Goal: Task Accomplishment & Management: Manage account settings

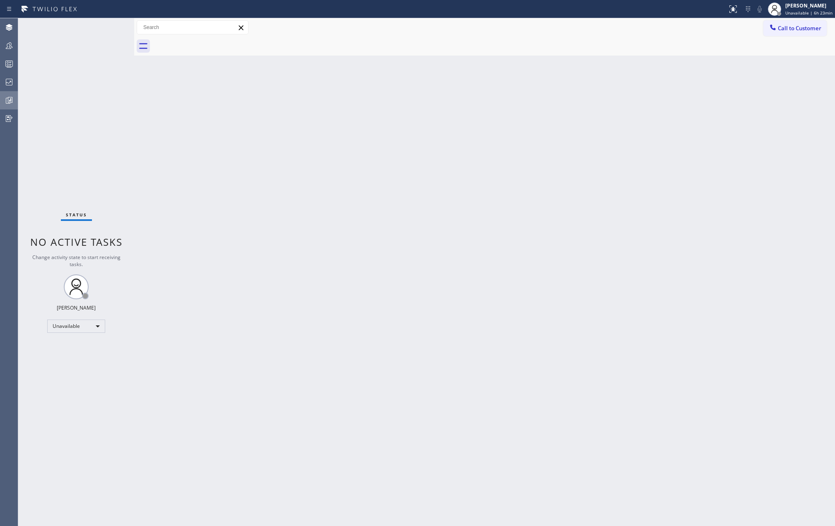
click at [10, 99] on icon at bounding box center [9, 100] width 10 height 10
click at [201, 132] on div "Back to Dashboard Change Sender ID Customers Technicians Select a contact Outbo…" at bounding box center [484, 271] width 701 height 507
click at [14, 48] on div at bounding box center [9, 46] width 18 height 10
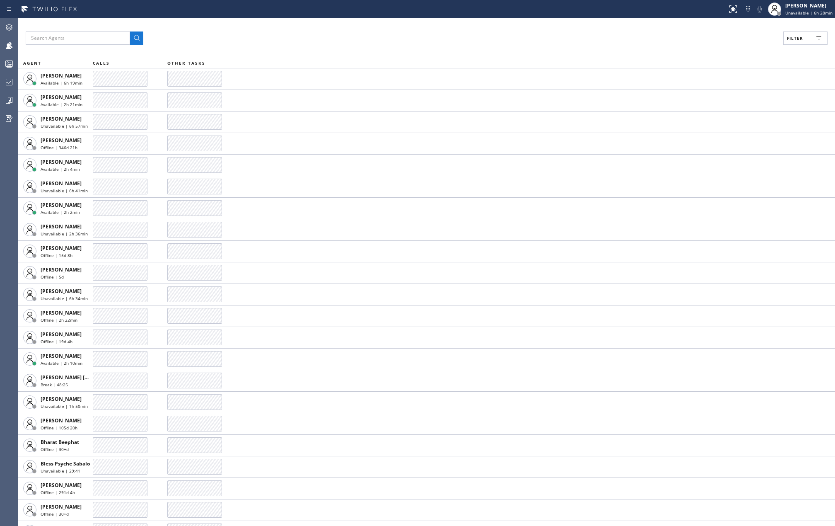
click at [789, 40] on span "Filter" at bounding box center [795, 38] width 16 height 6
click at [718, 99] on input "Available" at bounding box center [715, 98] width 10 height 10
checkbox input "true"
click at [714, 127] on input "Break" at bounding box center [715, 124] width 10 height 10
checkbox input "true"
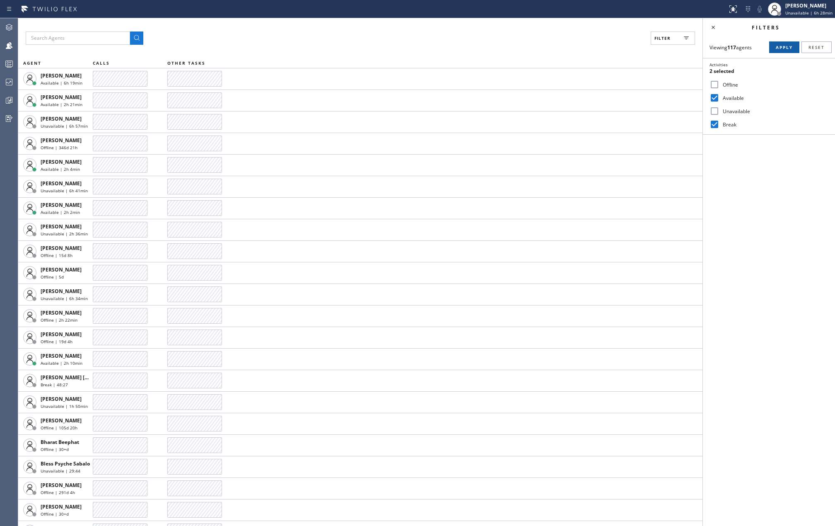
click at [776, 45] on span "Apply" at bounding box center [784, 47] width 17 height 6
click at [10, 66] on rect at bounding box center [9, 64] width 7 height 6
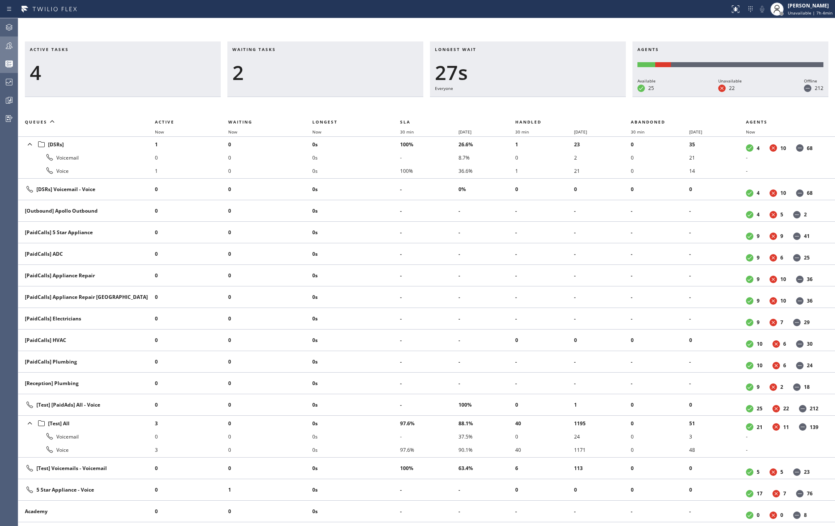
click at [9, 38] on div at bounding box center [9, 45] width 18 height 17
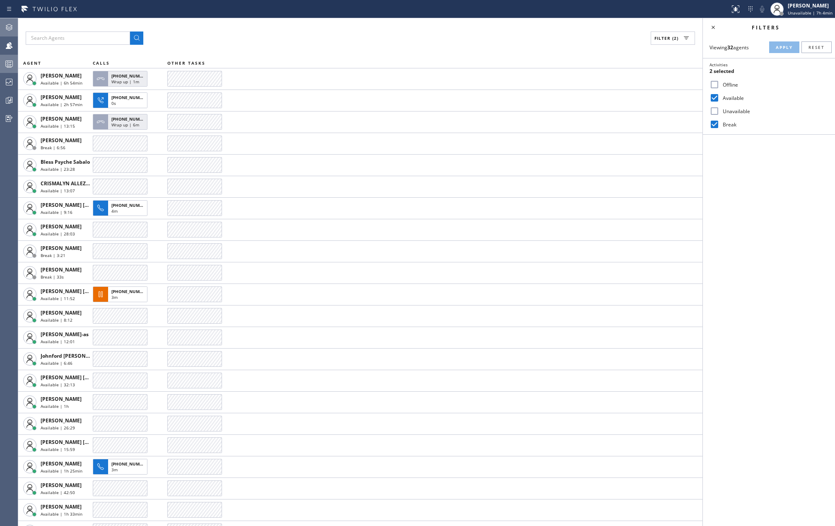
click at [12, 25] on icon at bounding box center [9, 27] width 7 height 7
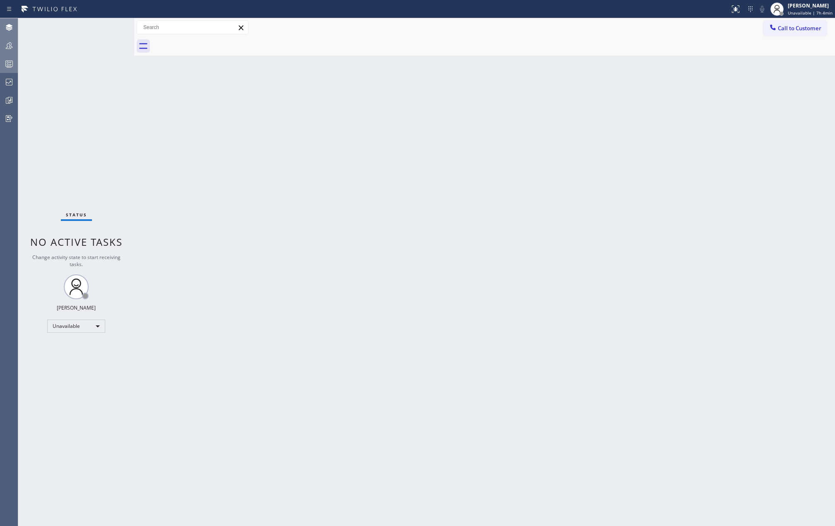
click at [11, 47] on icon at bounding box center [9, 46] width 10 height 10
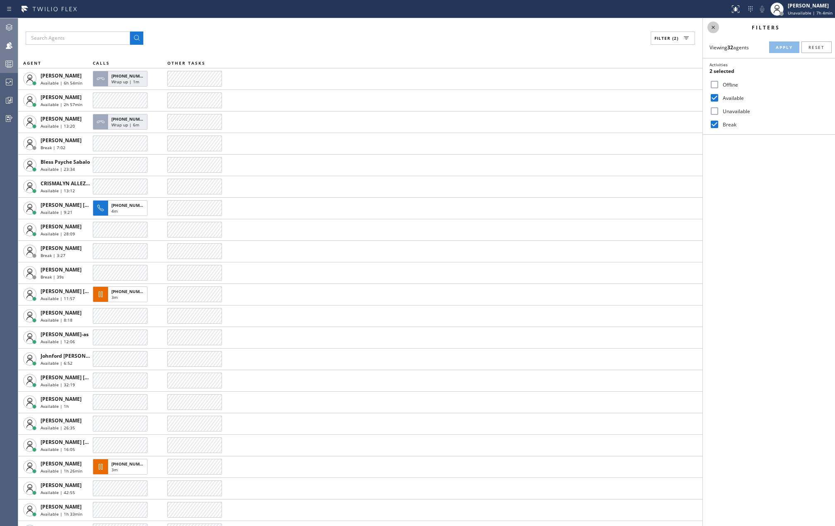
click at [715, 32] on icon at bounding box center [713, 27] width 10 height 10
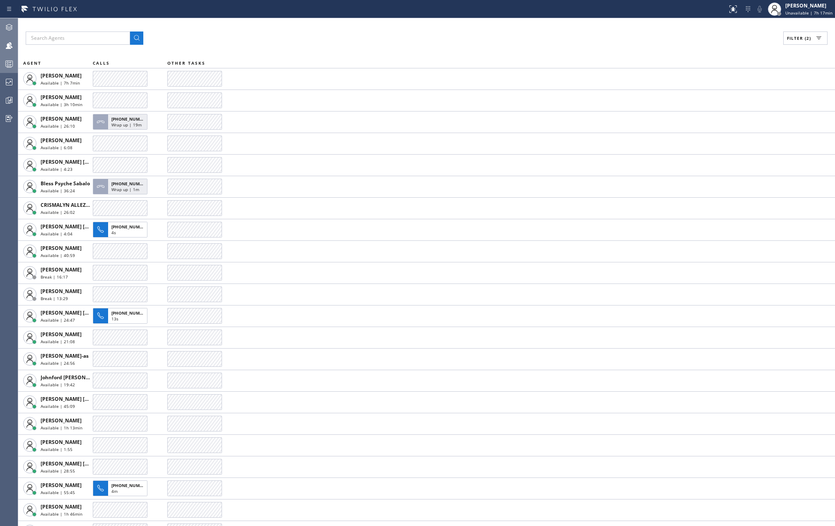
click at [438, 29] on div "Filter (2) AGENT CALLS OTHER TASKS Abe Collarte Available | 7h 7min Adam Alrama…" at bounding box center [426, 271] width 817 height 507
click at [11, 65] on icon at bounding box center [9, 64] width 5 height 5
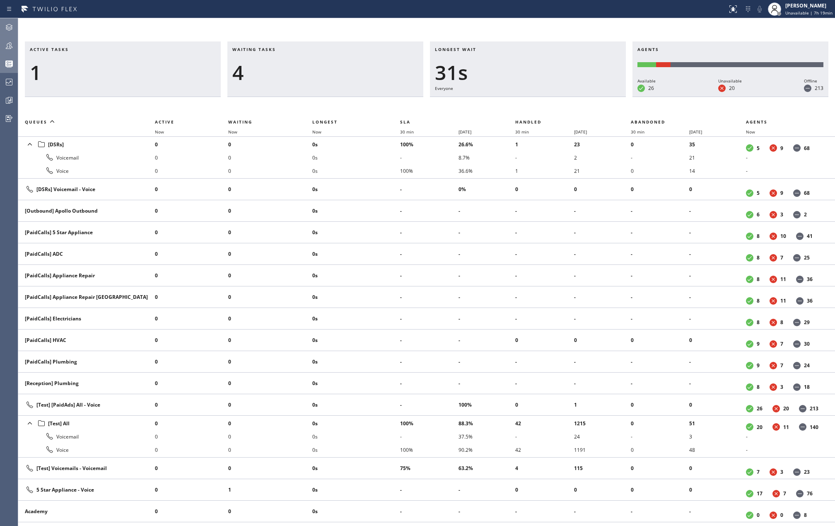
click at [319, 128] on th "Now" at bounding box center [355, 132] width 87 height 10
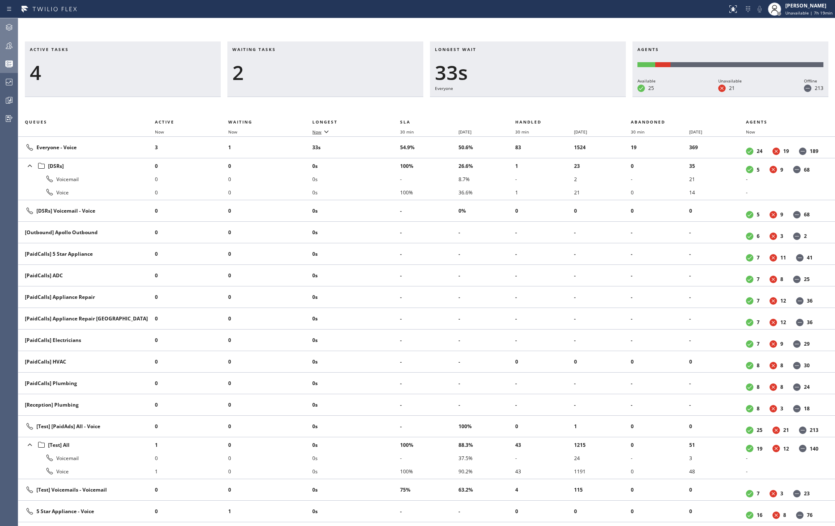
click at [327, 135] on icon at bounding box center [326, 131] width 10 height 10
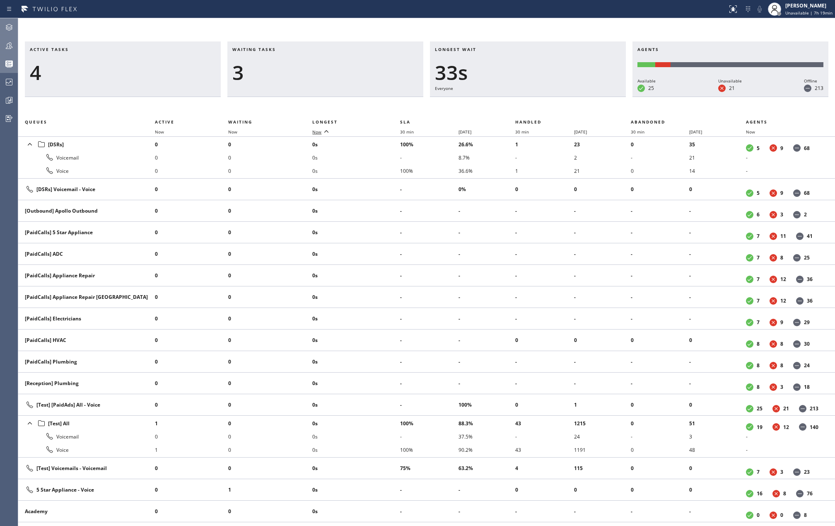
click at [327, 135] on icon at bounding box center [326, 131] width 10 height 10
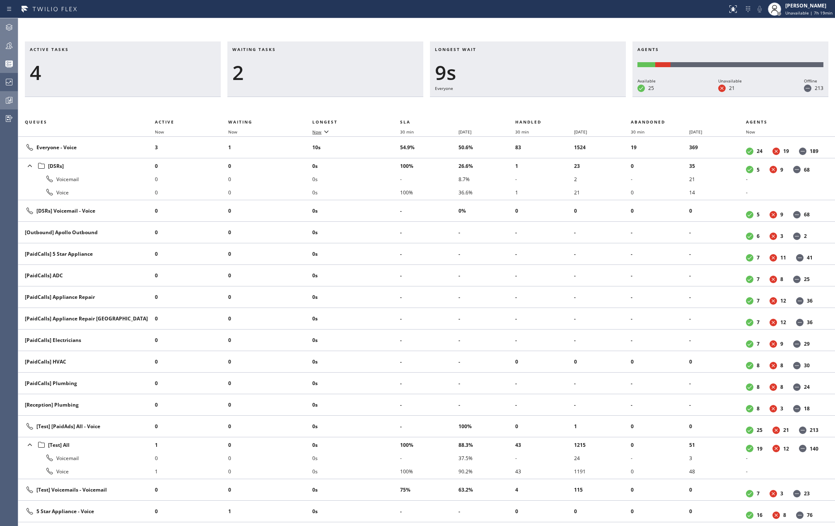
click at [9, 101] on icon at bounding box center [9, 100] width 10 height 10
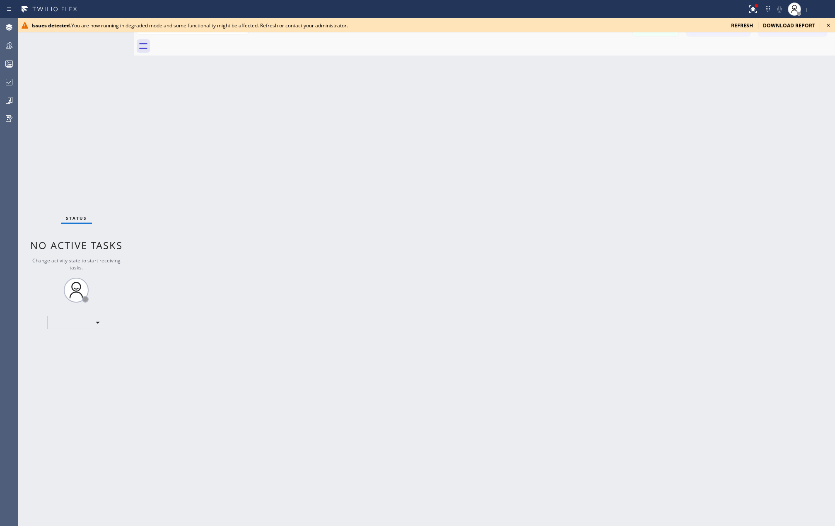
click at [825, 25] on icon at bounding box center [828, 25] width 10 height 10
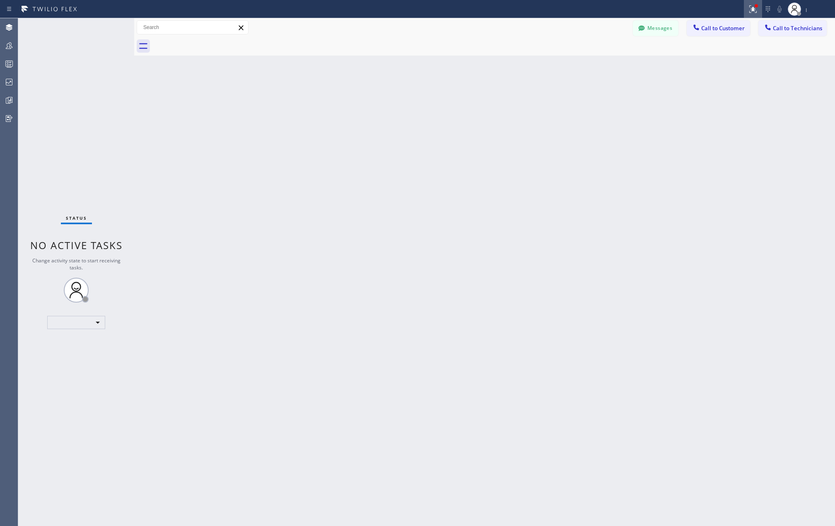
click at [756, 10] on icon at bounding box center [753, 9] width 10 height 10
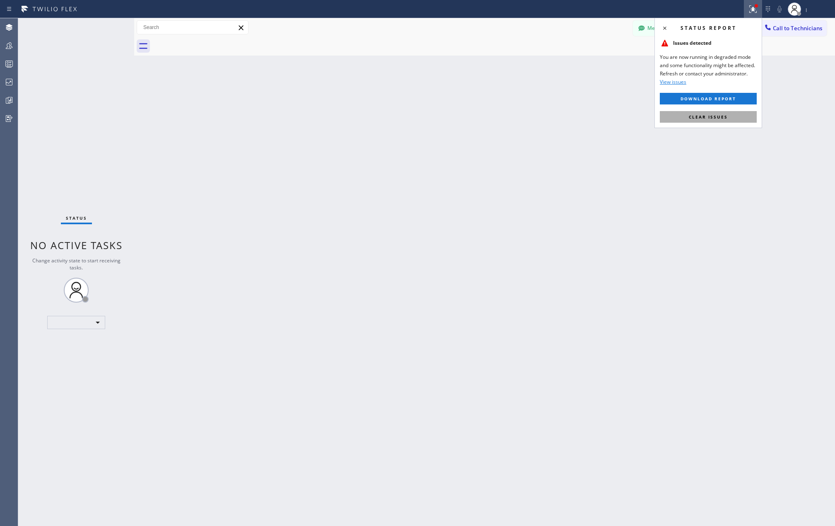
click at [708, 114] on span "Clear issues" at bounding box center [708, 117] width 39 height 6
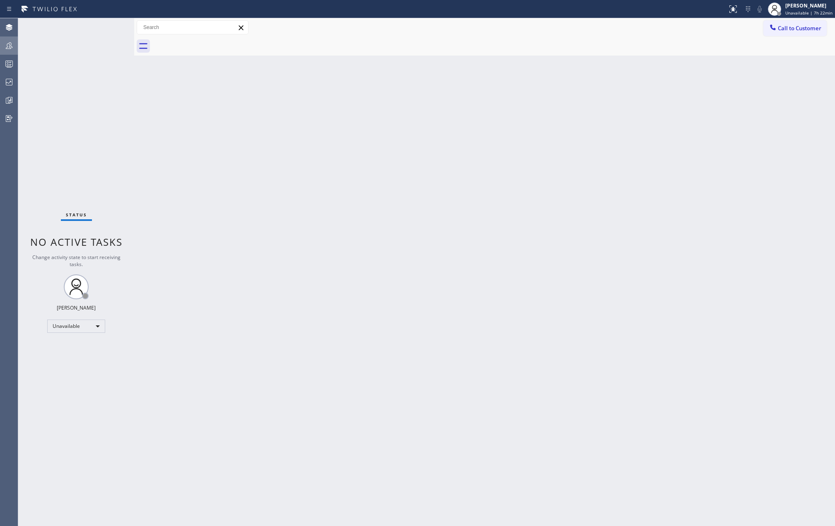
click at [7, 42] on icon at bounding box center [9, 46] width 10 height 10
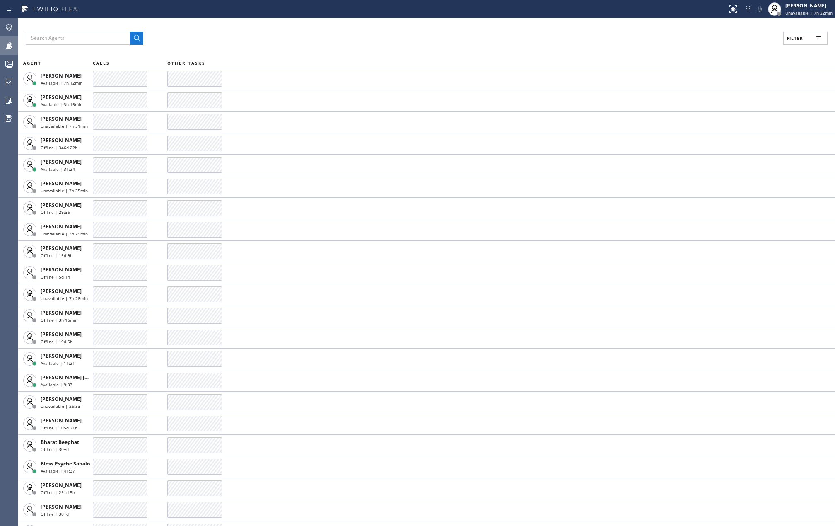
click at [792, 39] on span "Filter" at bounding box center [795, 38] width 16 height 6
click at [713, 98] on input "Available" at bounding box center [715, 98] width 10 height 10
checkbox input "true"
click at [715, 125] on input "Break" at bounding box center [715, 124] width 10 height 10
checkbox input "true"
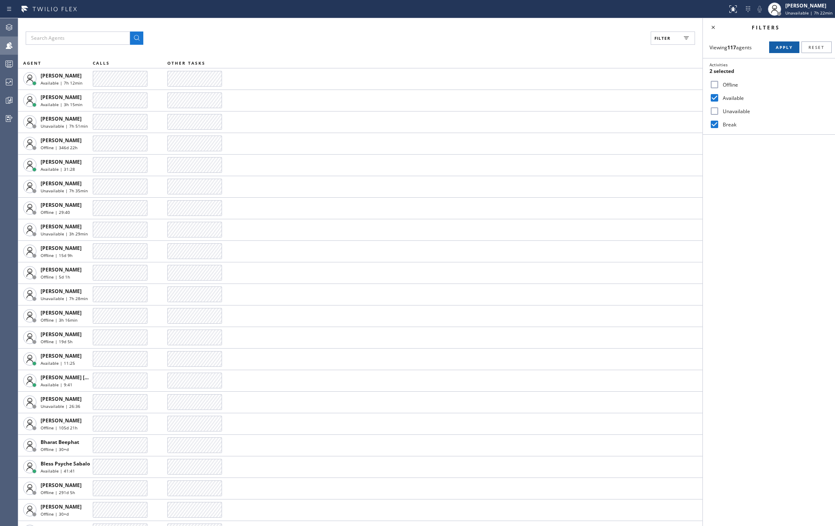
click at [785, 45] on span "Apply" at bounding box center [784, 47] width 17 height 6
click at [499, 42] on div "Filter (2)" at bounding box center [360, 37] width 669 height 13
click at [710, 28] on icon at bounding box center [713, 27] width 10 height 10
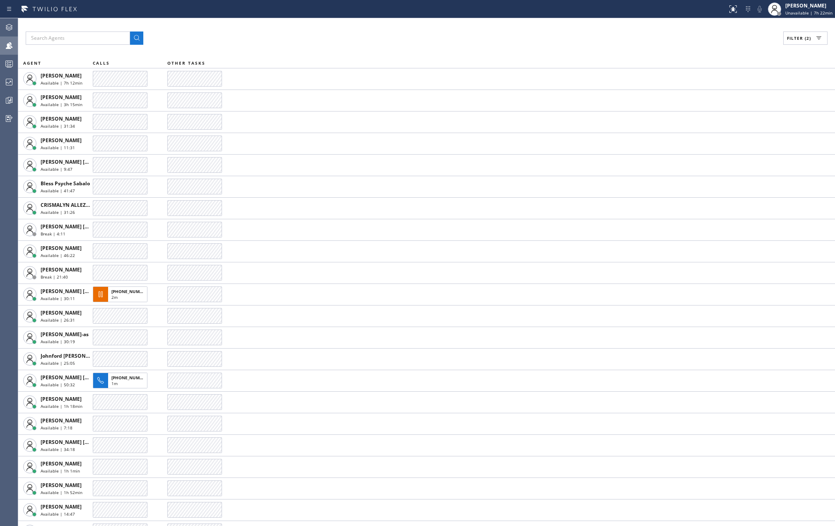
click at [511, 43] on div "Filter (2)" at bounding box center [427, 37] width 802 height 13
click at [7, 61] on rect at bounding box center [9, 64] width 7 height 6
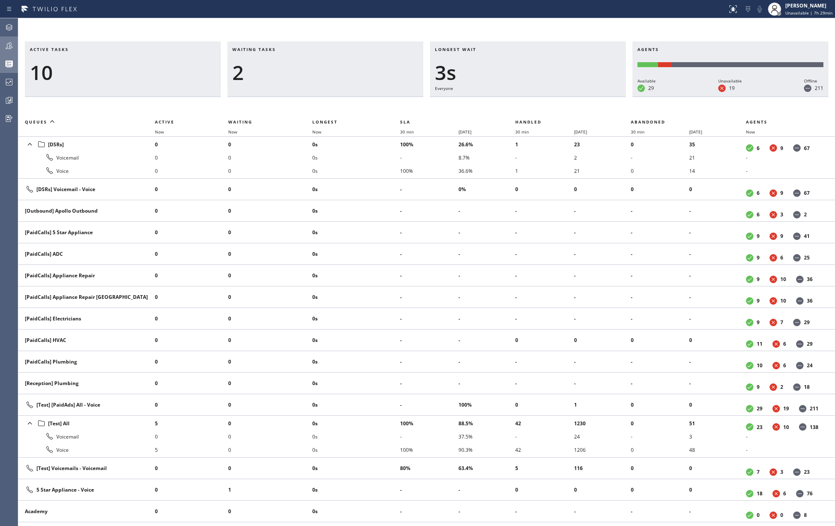
click at [164, 23] on div "Active tasks 10 Waiting tasks 2 Longest wait 3s Everyone Agents Available 29 Un…" at bounding box center [426, 271] width 817 height 507
drag, startPoint x: 319, startPoint y: 31, endPoint x: 303, endPoint y: 30, distance: 15.4
click at [319, 31] on div "Active tasks 0 Waiting tasks 1 Longest wait 0 Agents Available 31 Unavailable 1…" at bounding box center [426, 271] width 817 height 507
click at [12, 97] on icon at bounding box center [9, 100] width 10 height 10
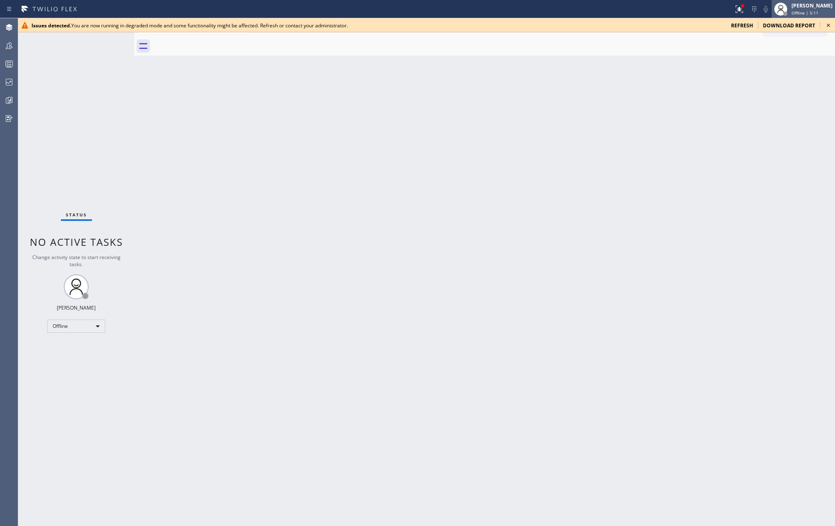
click at [802, 5] on div "[PERSON_NAME]" at bounding box center [812, 5] width 41 height 7
click at [771, 52] on button "Unavailable" at bounding box center [793, 54] width 83 height 11
click at [744, 8] on icon at bounding box center [739, 9] width 10 height 10
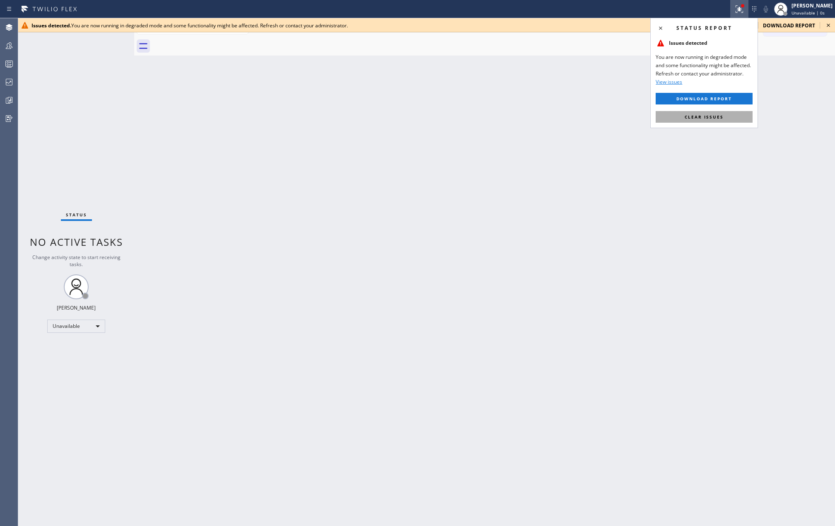
click at [736, 113] on button "Clear issues" at bounding box center [704, 117] width 97 height 12
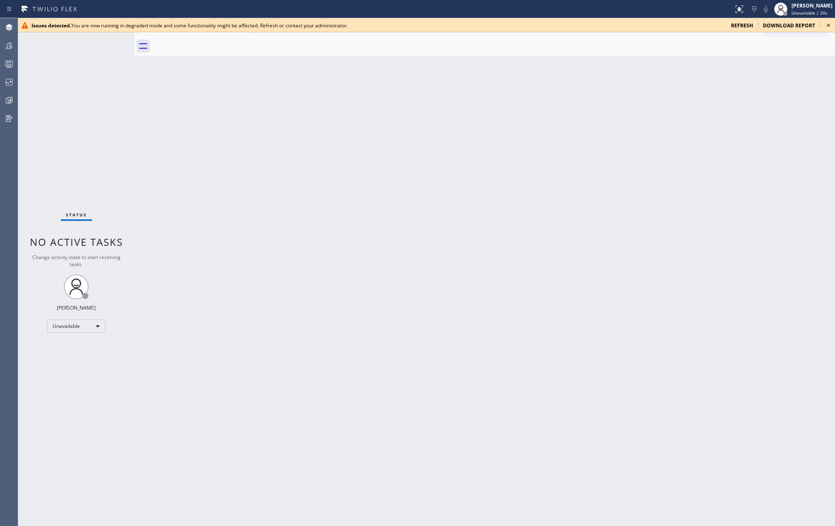
click at [829, 22] on icon at bounding box center [828, 25] width 10 height 10
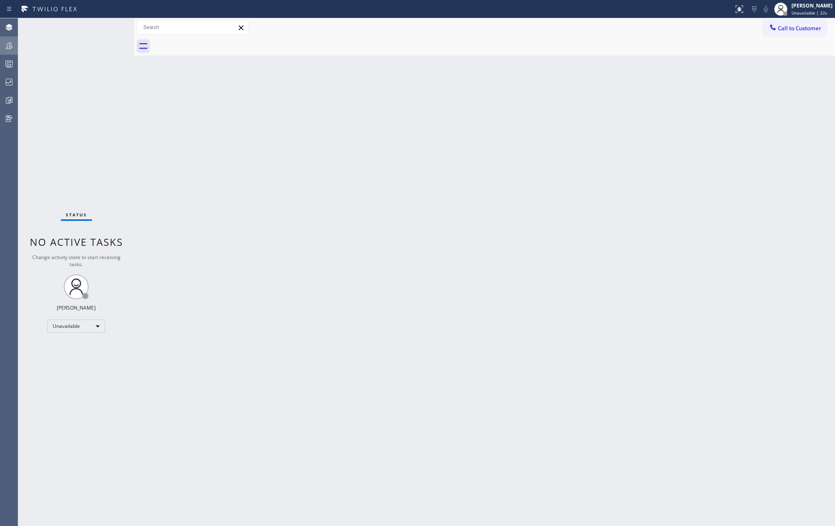
click at [9, 47] on icon at bounding box center [9, 46] width 10 height 10
click at [14, 47] on icon at bounding box center [9, 46] width 10 height 10
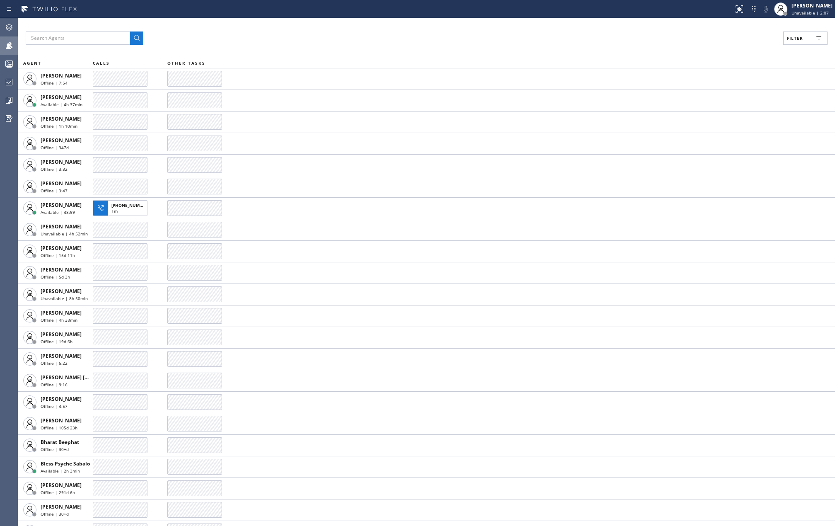
click at [794, 36] on span "Filter" at bounding box center [795, 38] width 16 height 6
click at [713, 98] on input "Available" at bounding box center [715, 98] width 10 height 10
checkbox input "true"
click at [718, 124] on input "Break" at bounding box center [715, 124] width 10 height 10
checkbox input "true"
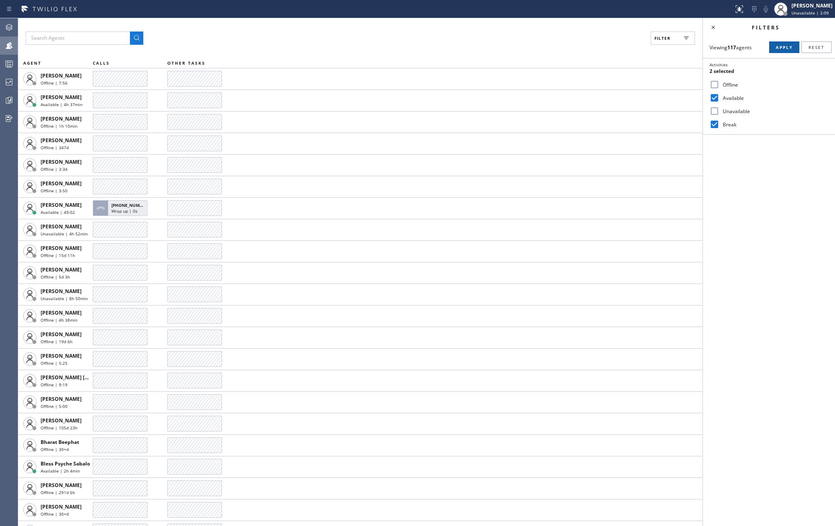
click at [779, 50] on span "Apply" at bounding box center [784, 47] width 17 height 6
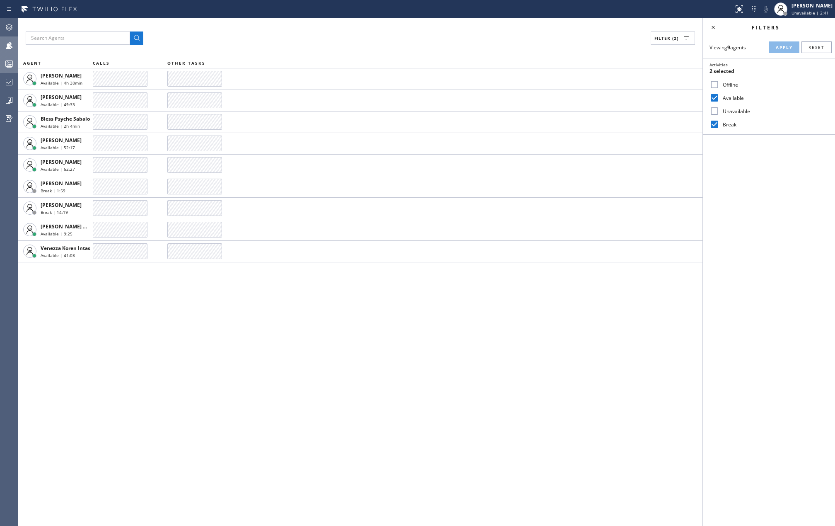
click at [10, 62] on icon at bounding box center [9, 64] width 5 height 5
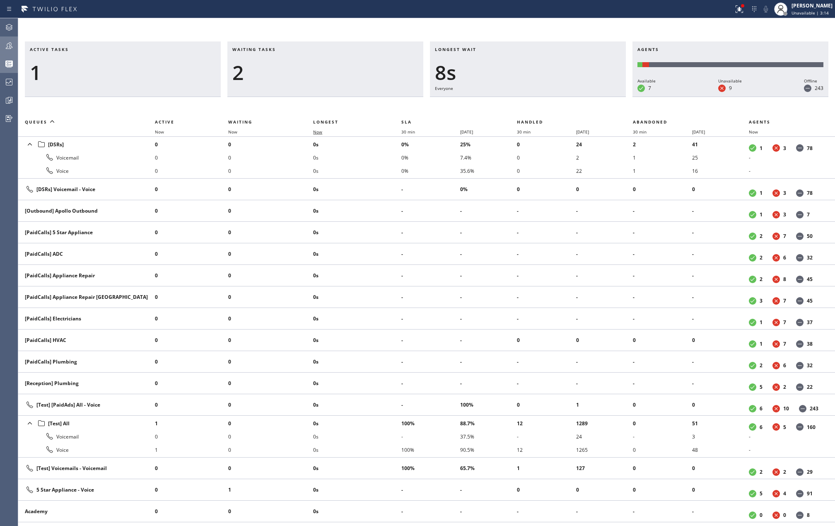
click at [322, 132] on span "Now" at bounding box center [317, 132] width 9 height 6
click at [741, 7] on icon at bounding box center [739, 9] width 10 height 10
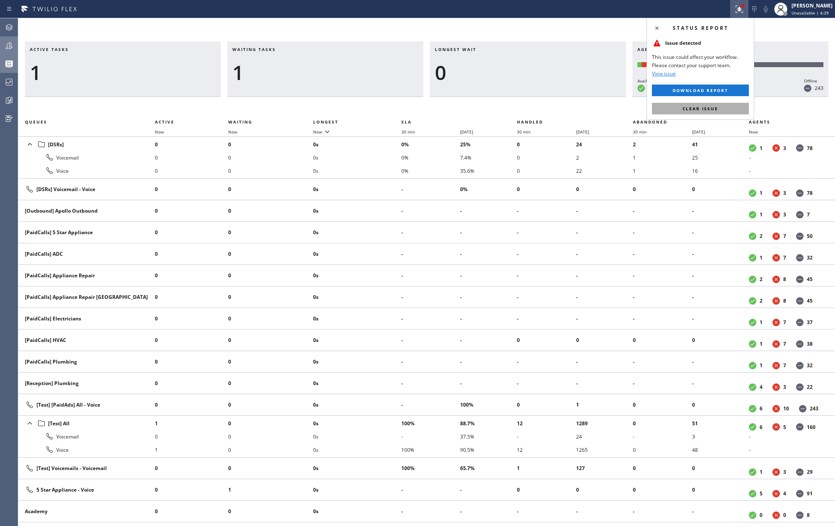
click at [715, 109] on span "Clear issue" at bounding box center [701, 109] width 36 height 6
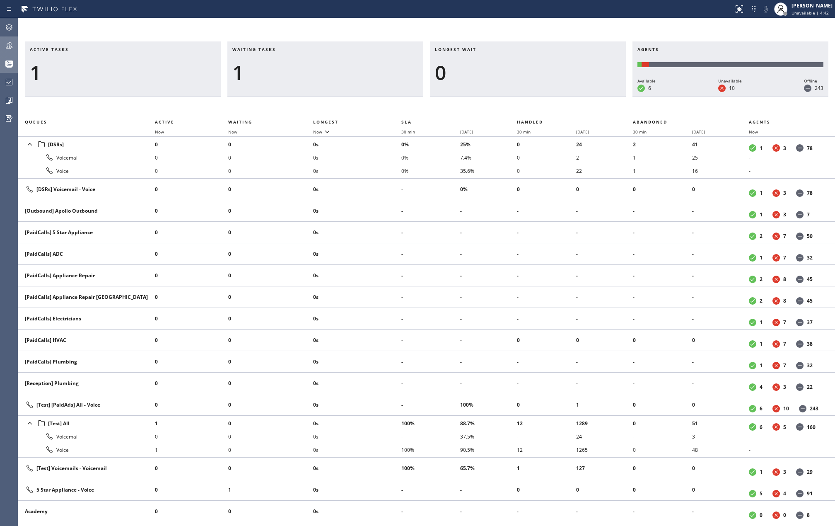
click at [12, 47] on icon at bounding box center [9, 45] width 7 height 7
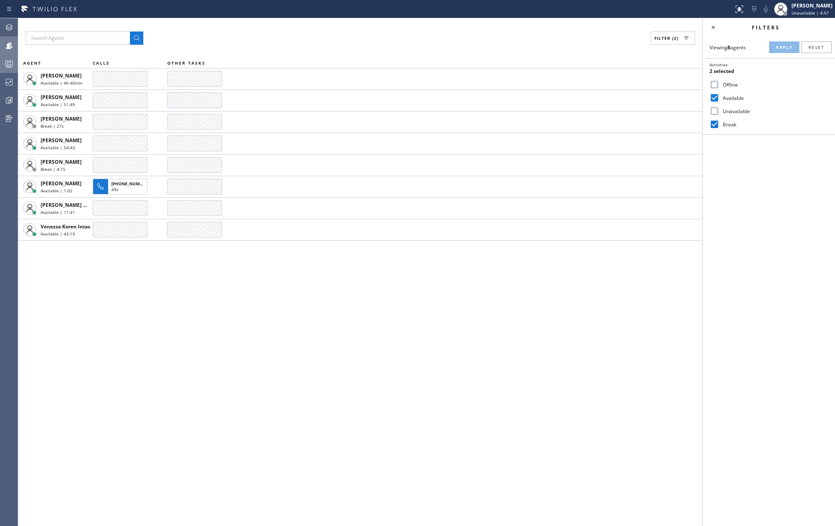
click at [11, 64] on icon at bounding box center [9, 64] width 10 height 10
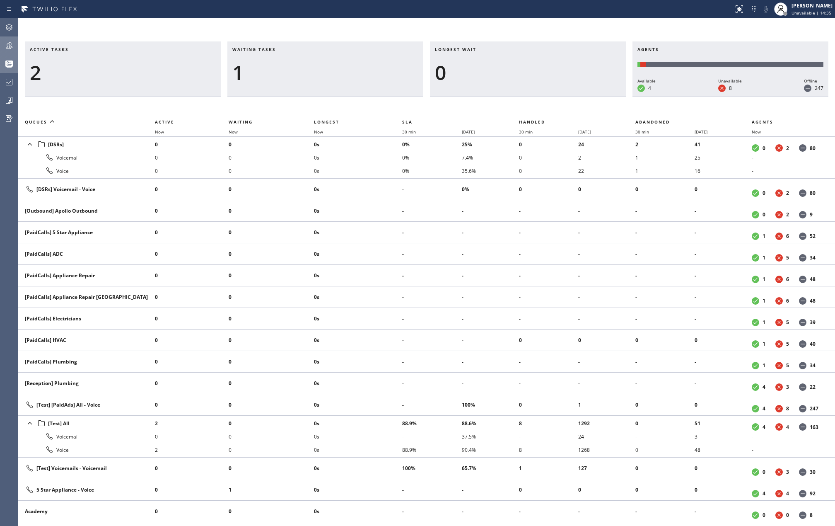
click at [7, 41] on icon at bounding box center [9, 46] width 10 height 10
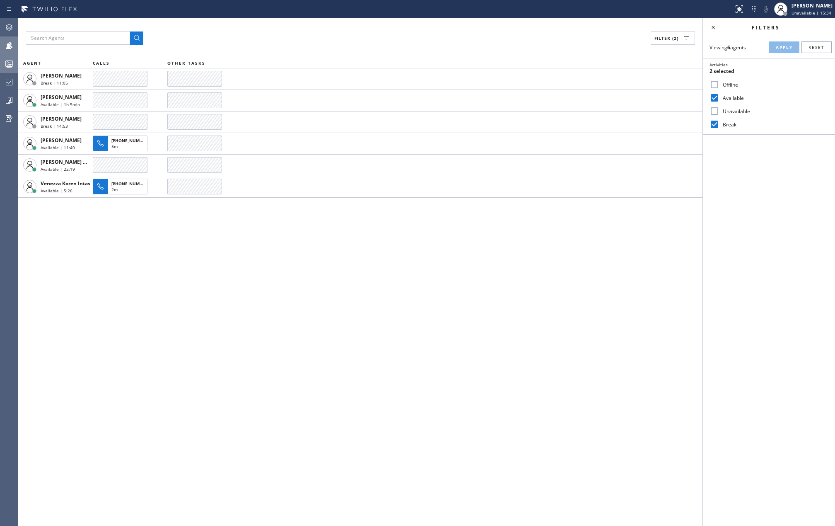
click at [7, 62] on icon at bounding box center [9, 64] width 10 height 10
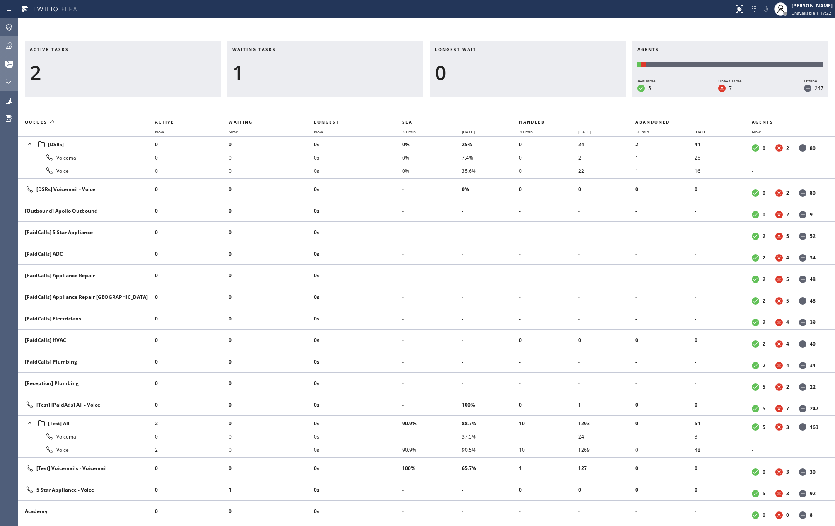
click at [7, 83] on icon at bounding box center [9, 82] width 10 height 10
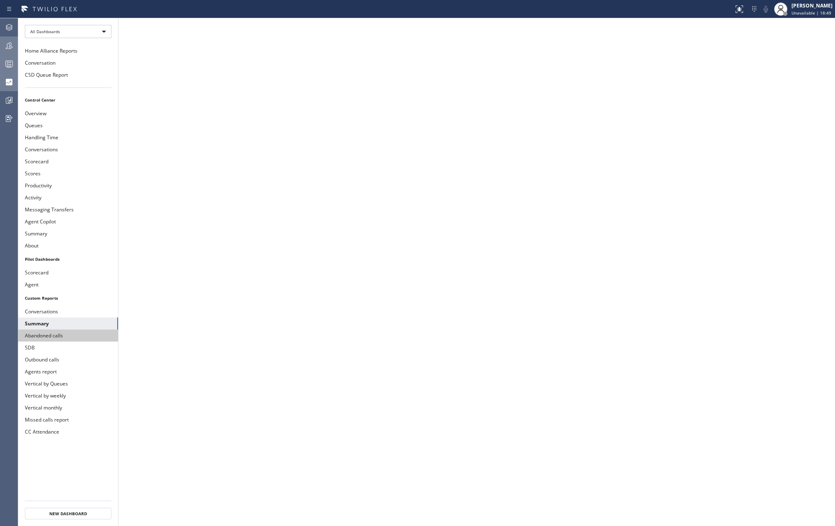
click at [40, 340] on button "Abandoned calls" at bounding box center [68, 335] width 100 height 12
click at [9, 62] on icon at bounding box center [9, 64] width 5 height 5
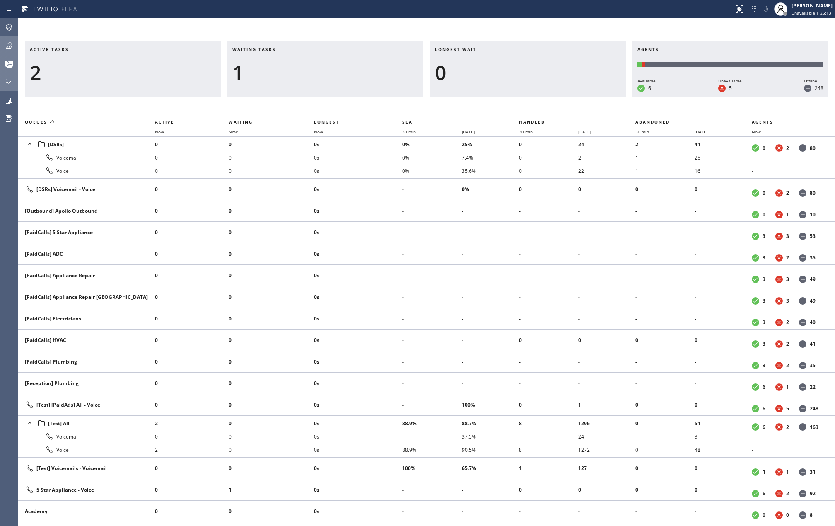
click at [10, 78] on icon at bounding box center [9, 82] width 10 height 10
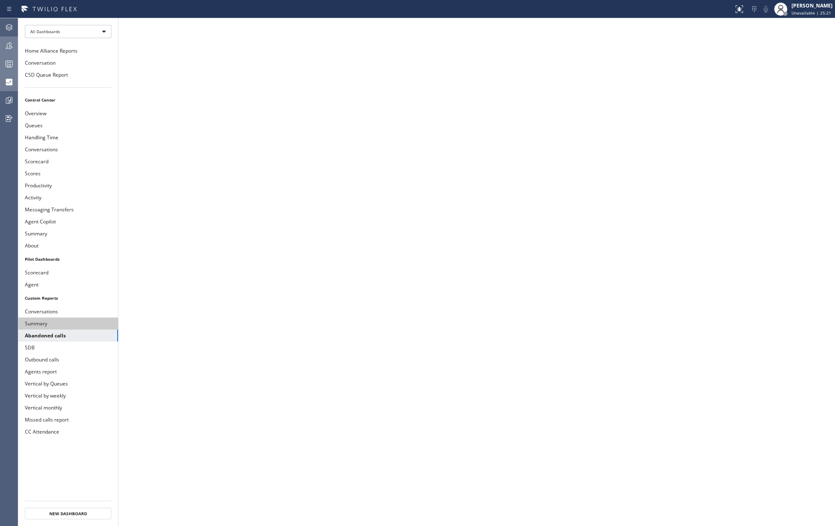
click at [29, 328] on button "Summary" at bounding box center [68, 323] width 100 height 12
click at [8, 101] on icon at bounding box center [10, 100] width 5 height 6
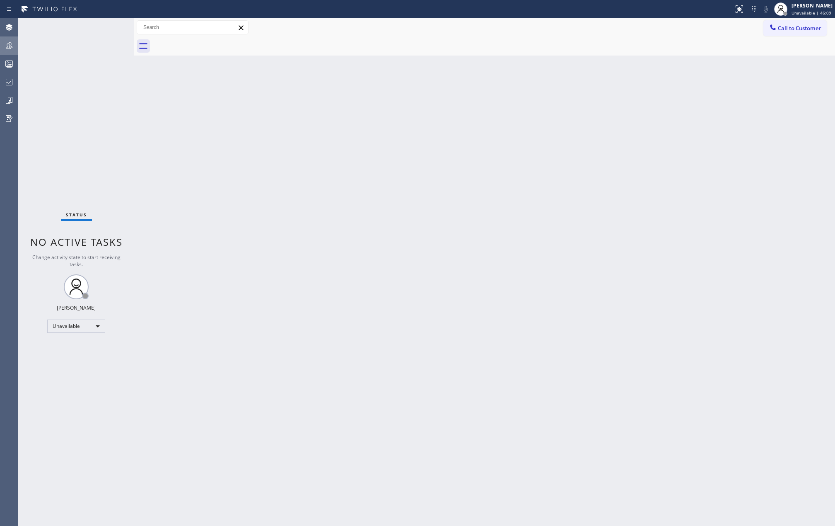
drag, startPoint x: 12, startPoint y: 44, endPoint x: 194, endPoint y: 4, distance: 186.1
click at [12, 44] on icon at bounding box center [9, 46] width 10 height 10
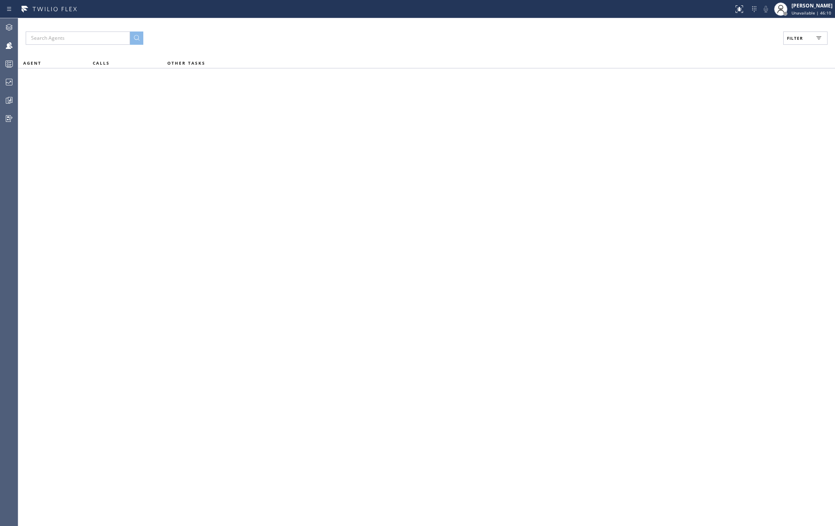
click at [794, 38] on span "Filter" at bounding box center [795, 38] width 16 height 6
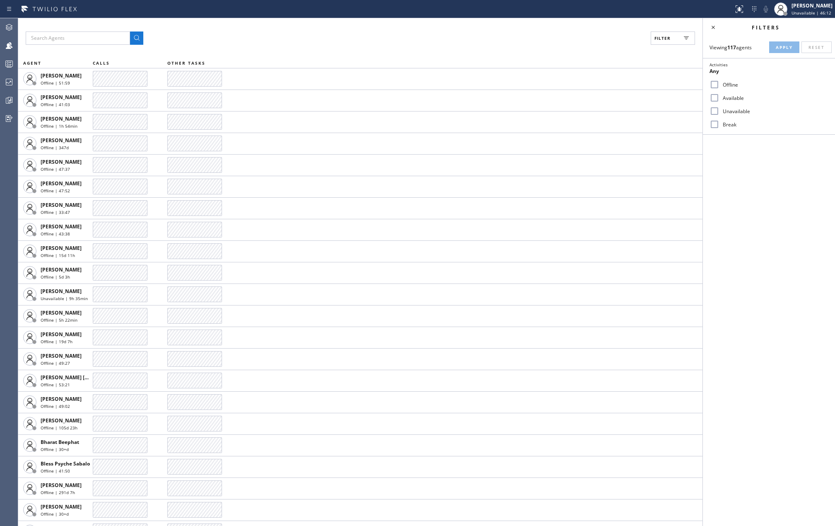
click at [720, 94] on label "Available" at bounding box center [773, 97] width 109 height 7
click at [719, 94] on input "Available" at bounding box center [715, 98] width 10 height 10
checkbox input "true"
click at [718, 122] on input "Break" at bounding box center [715, 124] width 10 height 10
checkbox input "true"
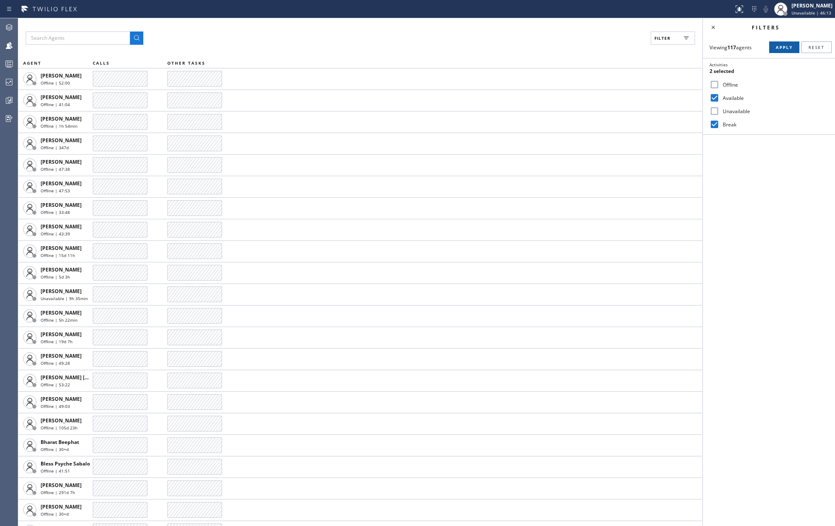
click at [782, 47] on span "Apply" at bounding box center [784, 47] width 17 height 6
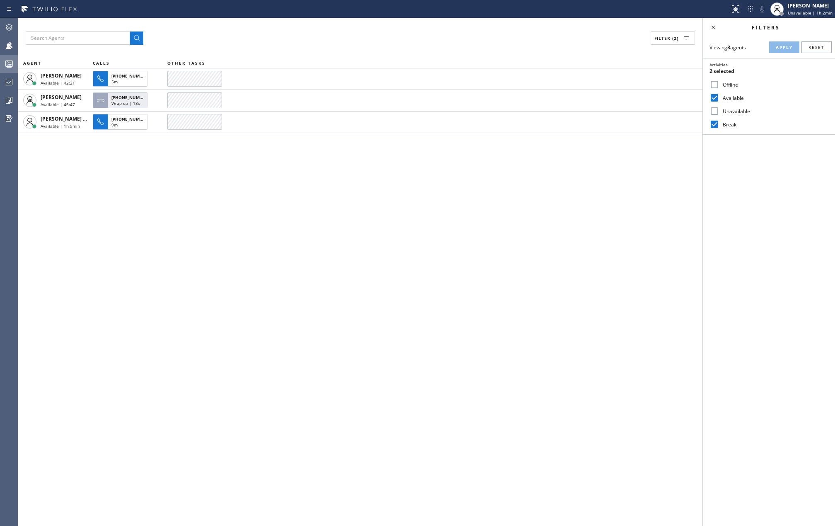
click at [12, 64] on icon at bounding box center [9, 64] width 10 height 10
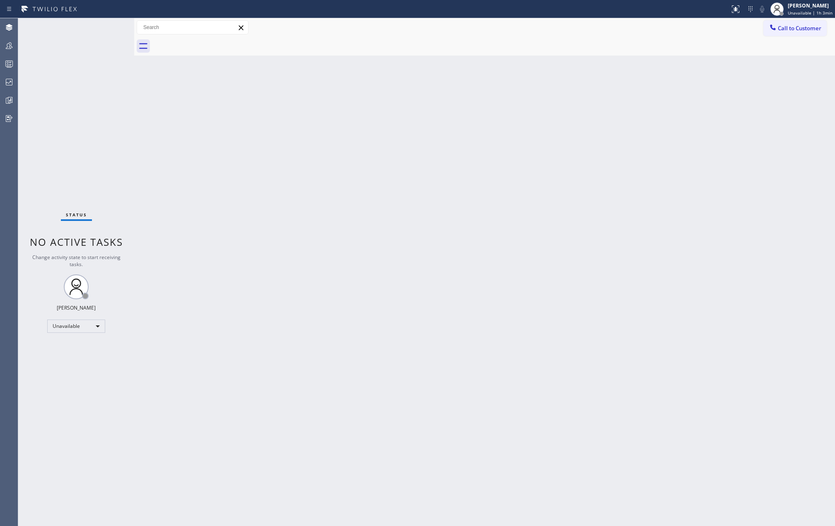
drag, startPoint x: 540, startPoint y: 357, endPoint x: 246, endPoint y: 128, distance: 372.8
click at [246, 128] on div "Back to Dashboard Change Sender ID Customers Technicians Select a contact Outbo…" at bounding box center [484, 271] width 701 height 507
click at [7, 67] on icon at bounding box center [9, 64] width 10 height 10
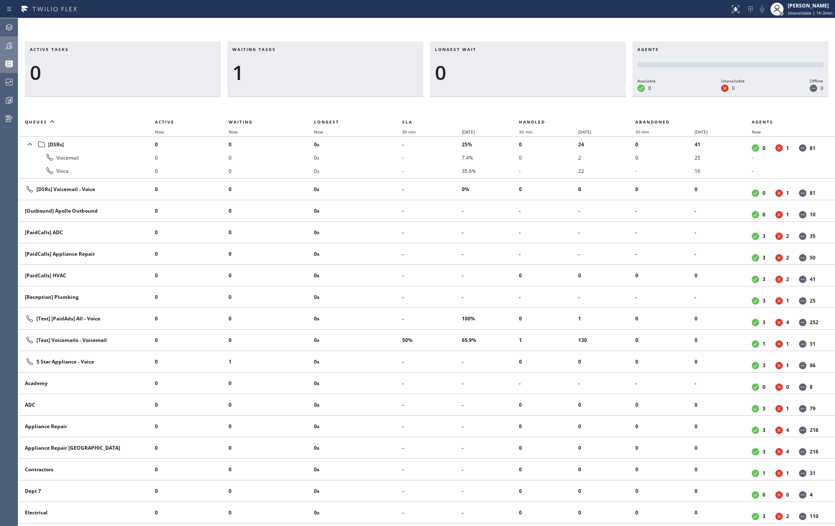
click at [9, 43] on icon at bounding box center [9, 45] width 7 height 7
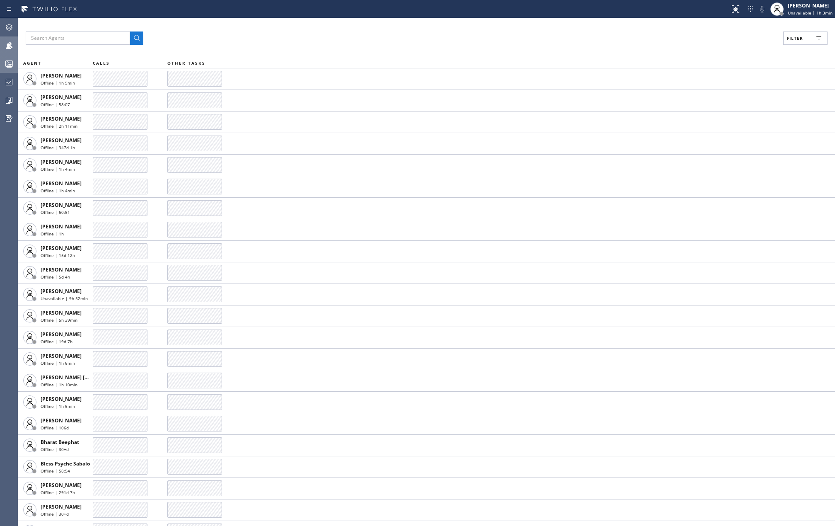
click at [796, 39] on span "Filter" at bounding box center [795, 38] width 16 height 6
click at [716, 95] on input "Available" at bounding box center [715, 98] width 10 height 10
checkbox input "true"
click at [784, 45] on span "Apply" at bounding box center [784, 47] width 17 height 6
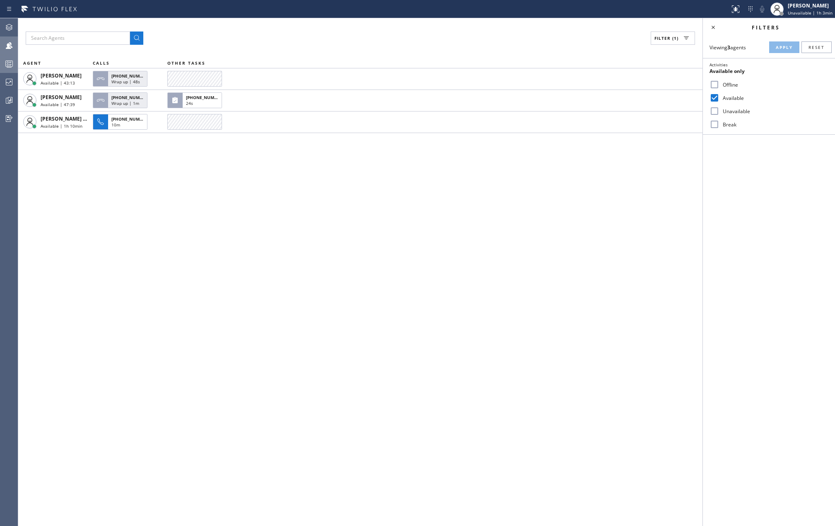
click at [12, 62] on icon at bounding box center [9, 64] width 10 height 10
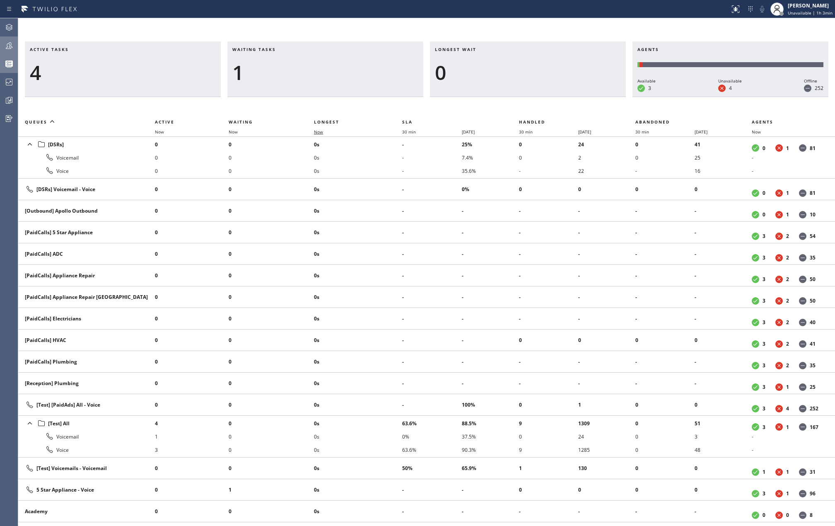
click at [322, 133] on span "Now" at bounding box center [318, 132] width 9 height 6
click at [11, 40] on div at bounding box center [9, 45] width 18 height 17
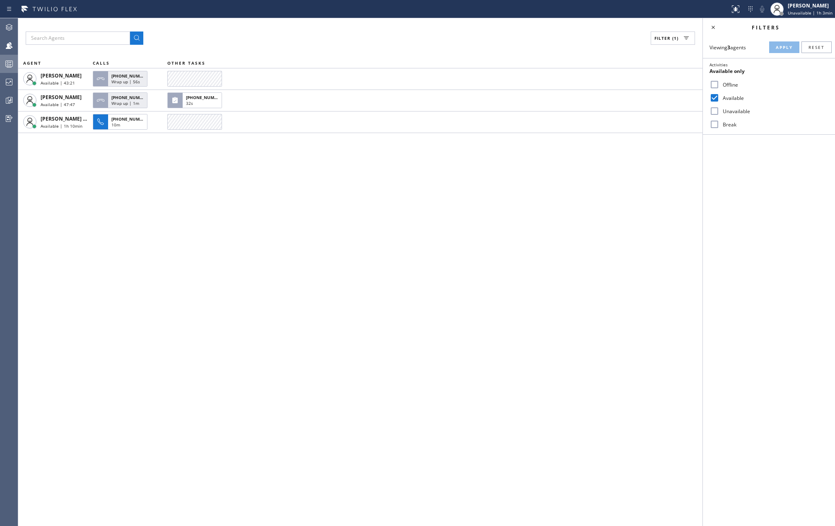
click at [719, 109] on input "Unavailable" at bounding box center [715, 111] width 10 height 10
checkbox input "true"
click at [720, 123] on label "Break" at bounding box center [773, 124] width 109 height 7
click at [719, 123] on input "Break" at bounding box center [715, 124] width 10 height 10
checkbox input "true"
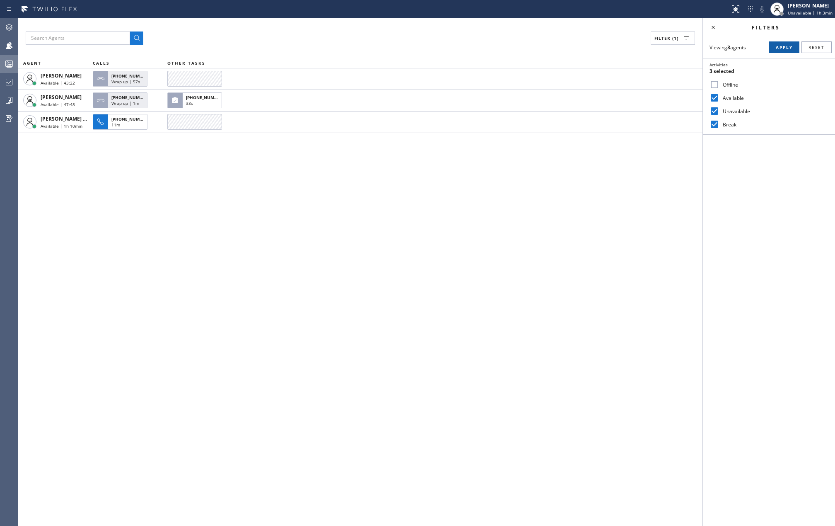
click at [791, 43] on button "Apply" at bounding box center [784, 47] width 30 height 12
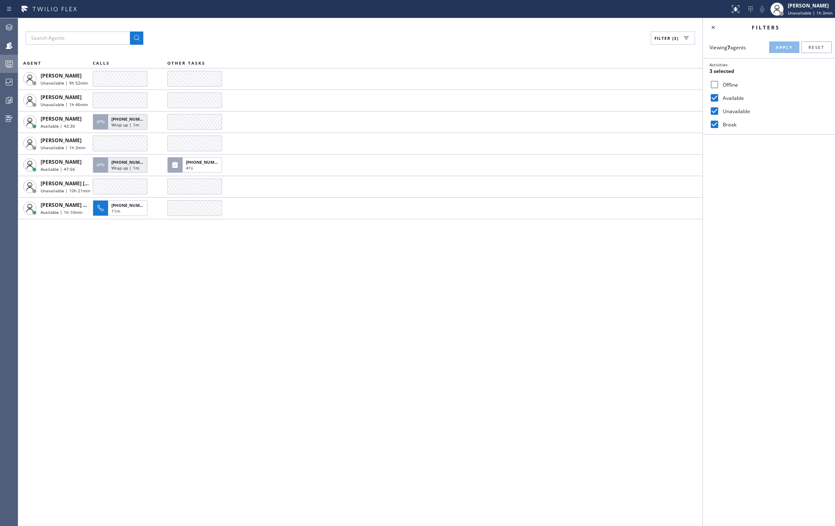
click at [7, 63] on circle at bounding box center [8, 63] width 2 height 2
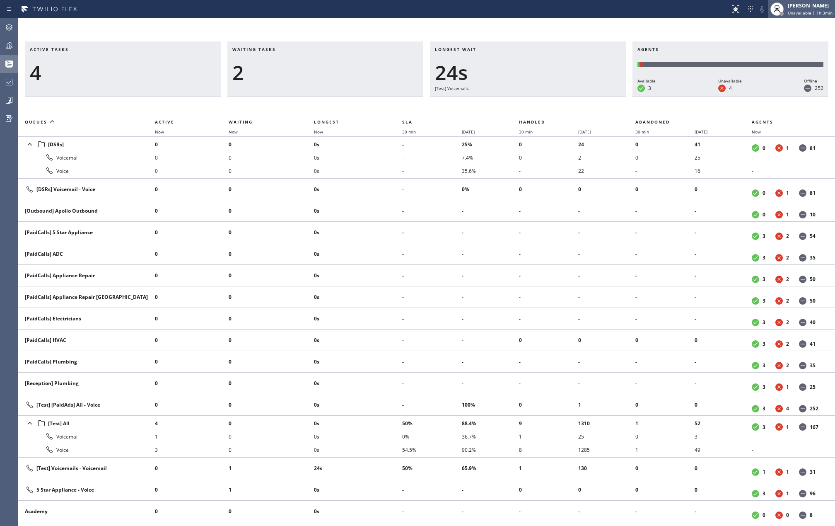
click at [799, 10] on span "Unavailable | 1h 3min" at bounding box center [810, 13] width 45 height 6
click at [779, 40] on button "Available" at bounding box center [793, 44] width 83 height 11
click at [9, 41] on icon at bounding box center [9, 46] width 10 height 10
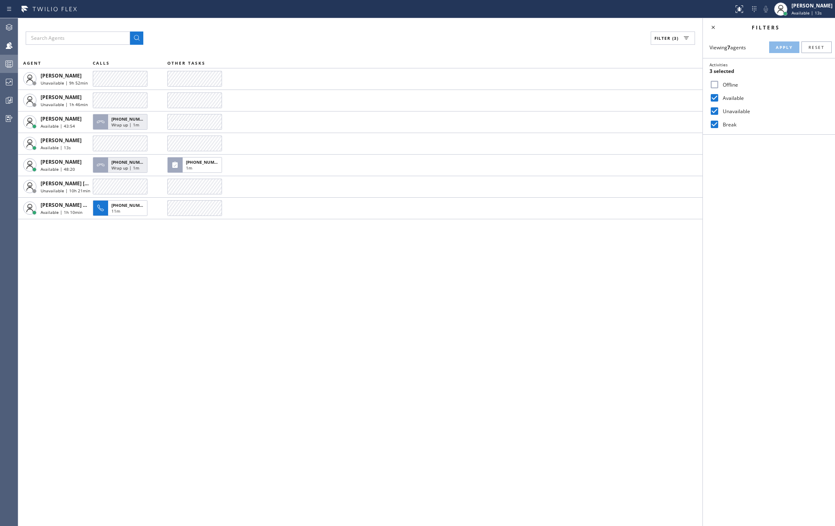
click at [12, 62] on rect at bounding box center [9, 64] width 7 height 6
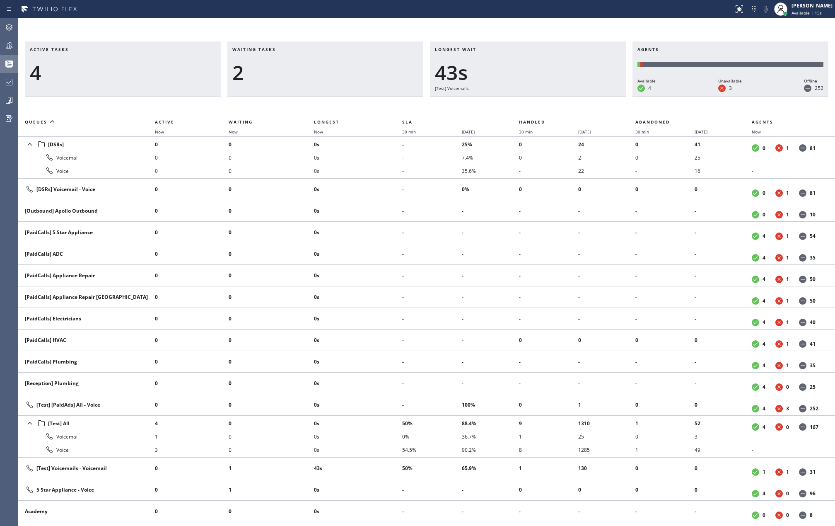
click at [323, 132] on span "Now" at bounding box center [318, 132] width 9 height 6
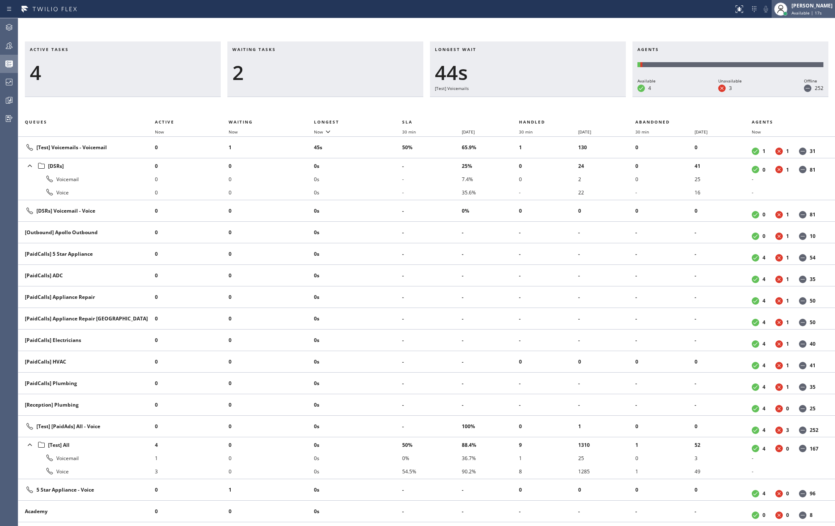
click at [822, 10] on span "Available | 17s" at bounding box center [807, 13] width 30 height 6
click at [774, 56] on button "Unavailable" at bounding box center [793, 54] width 83 height 11
click at [8, 47] on icon at bounding box center [9, 46] width 10 height 10
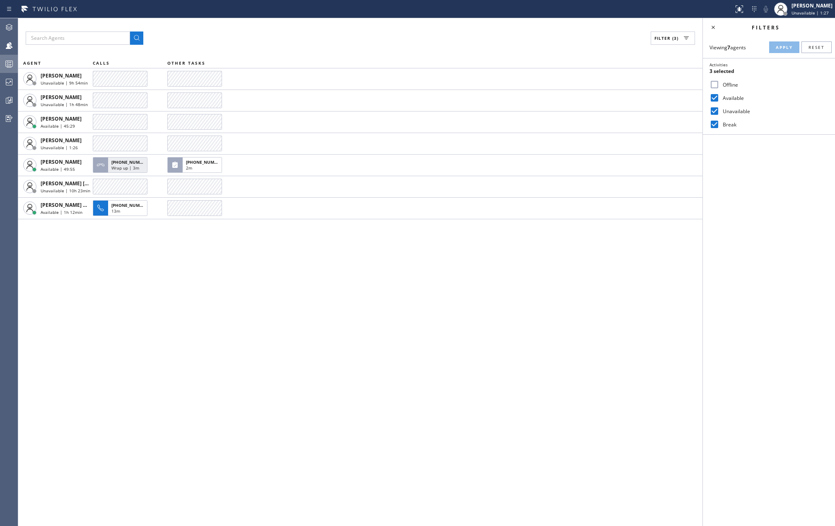
click at [9, 60] on icon at bounding box center [9, 64] width 10 height 10
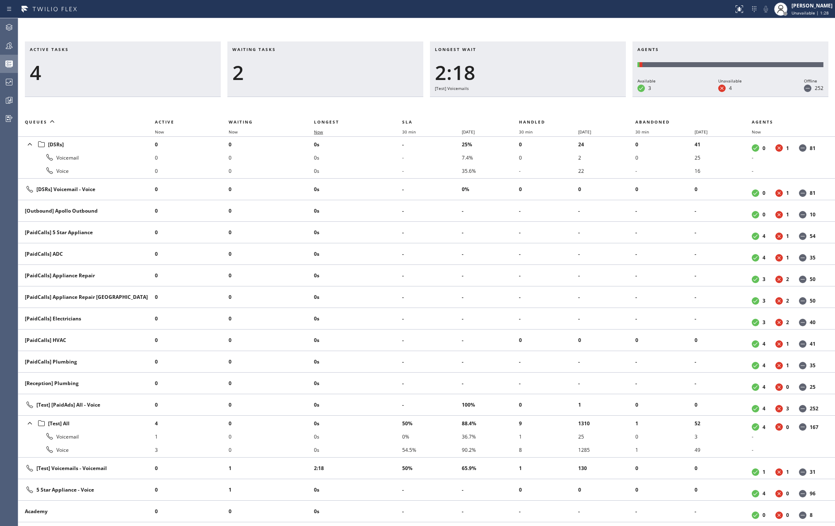
click at [318, 132] on span "Now" at bounding box center [318, 132] width 9 height 6
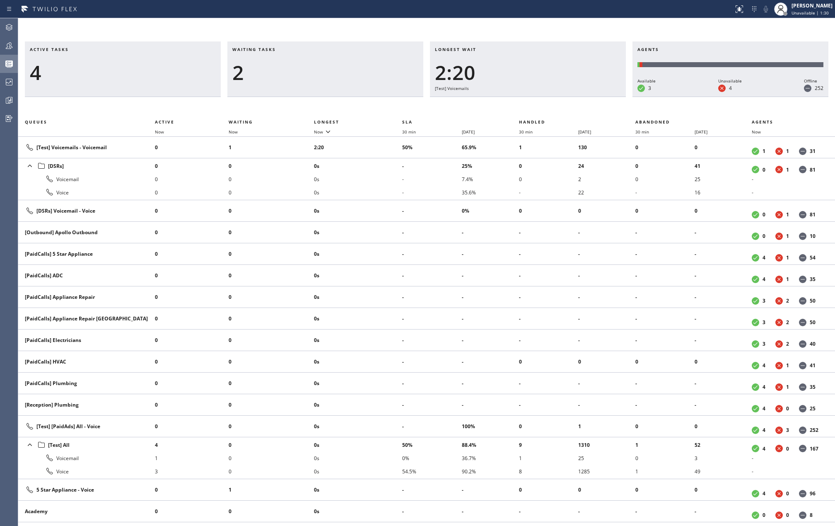
click at [12, 43] on icon at bounding box center [9, 46] width 10 height 10
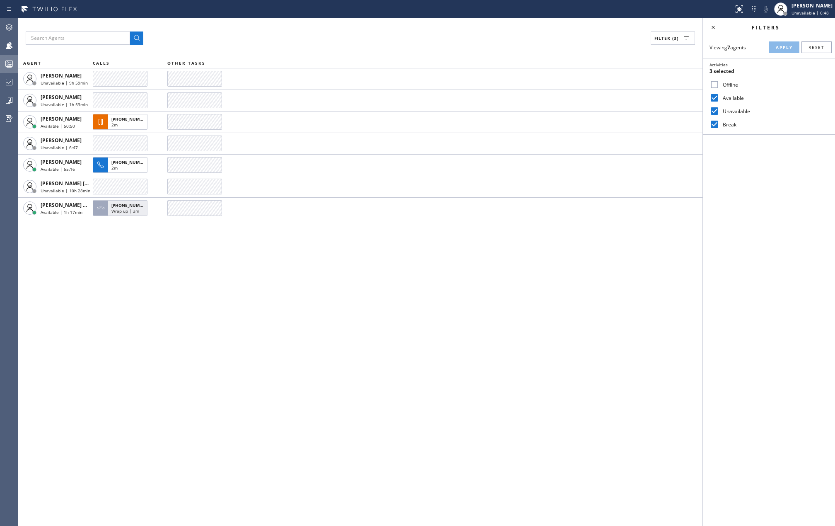
click at [14, 62] on div at bounding box center [9, 64] width 18 height 10
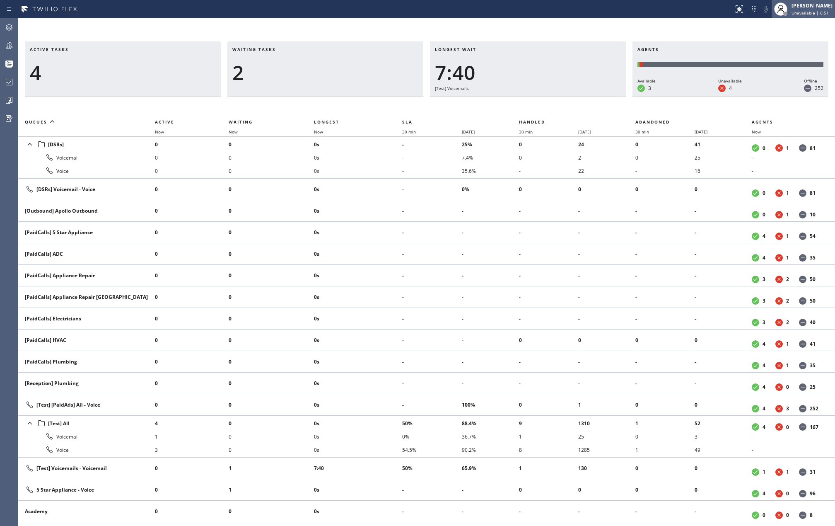
click at [799, 14] on span "Unavailable | 6:51" at bounding box center [810, 13] width 37 height 6
click at [794, 40] on button "Available" at bounding box center [793, 44] width 83 height 11
click at [12, 25] on div at bounding box center [12, 24] width 3 height 3
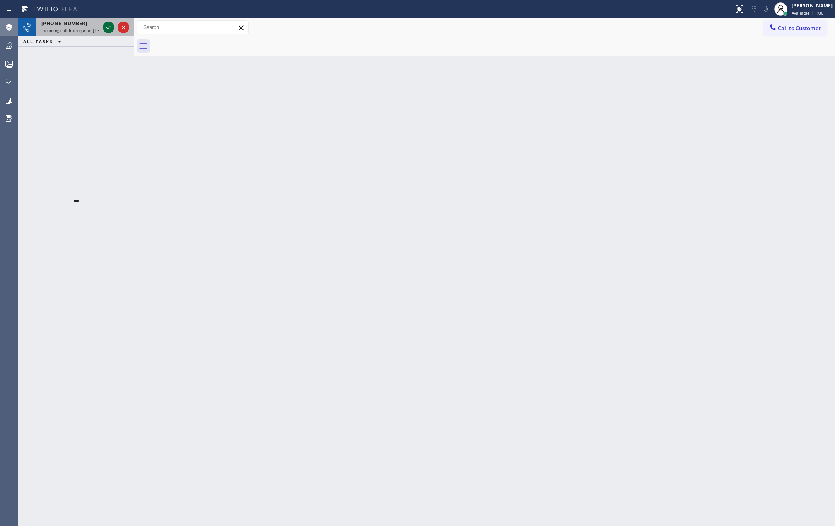
click at [105, 27] on icon at bounding box center [109, 27] width 10 height 10
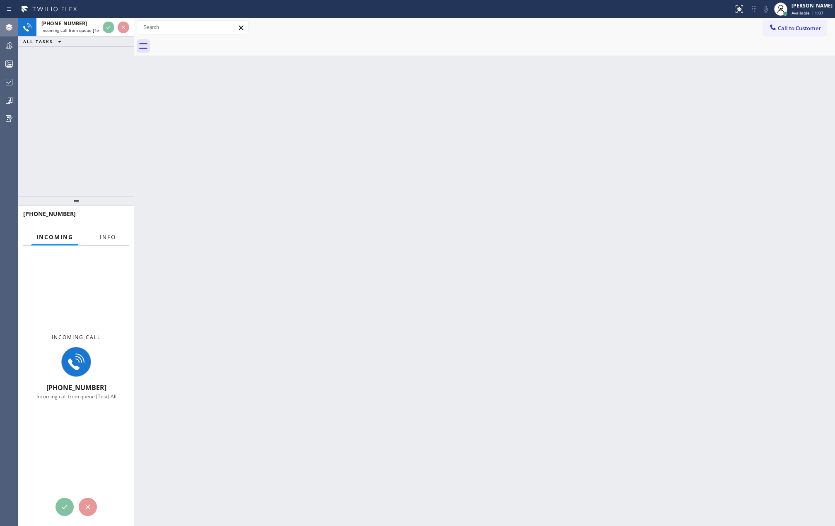
click at [111, 234] on span "Info" at bounding box center [108, 236] width 16 height 7
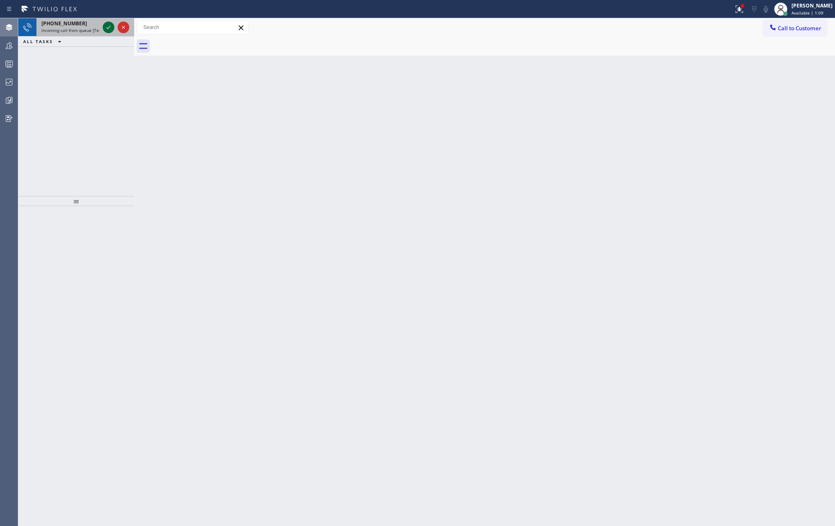
click at [106, 26] on icon at bounding box center [109, 27] width 10 height 10
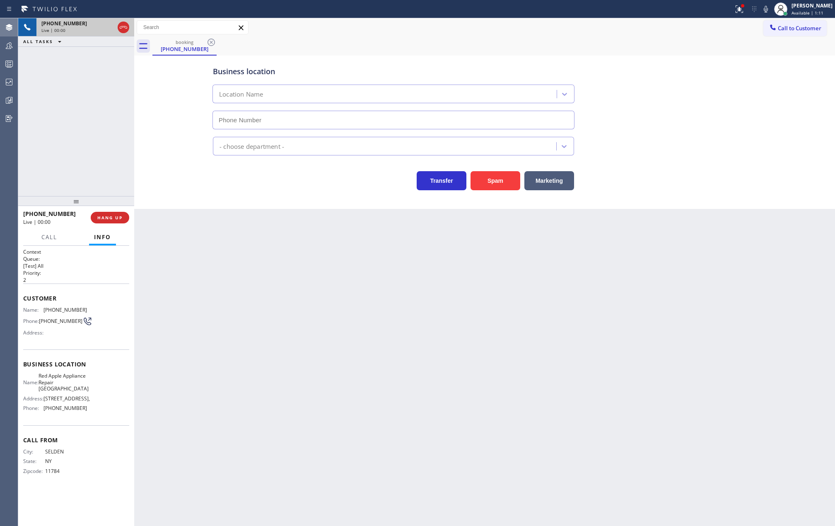
type input "(631) 402-9345"
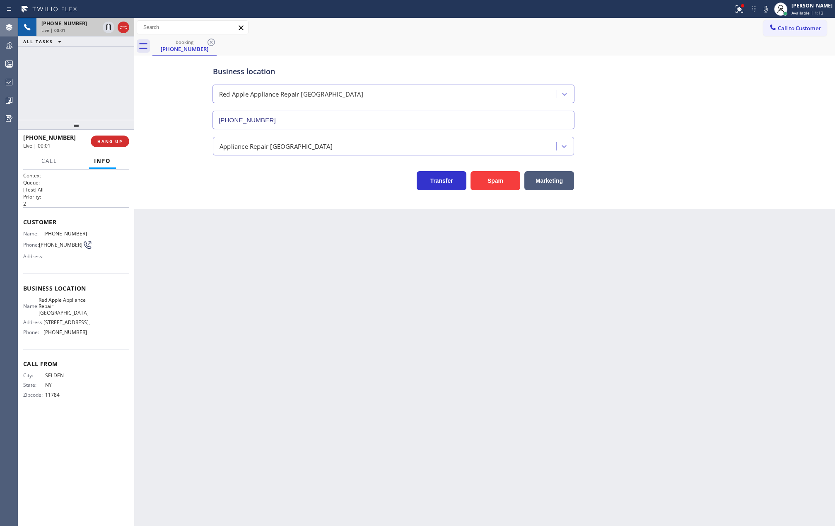
drag, startPoint x: 77, startPoint y: 200, endPoint x: 93, endPoint y: 83, distance: 118.7
click at [93, 83] on div "+16312688753 Live | 00:01 ALL TASKS ALL TASKS ACTIVE TASKS TASKS IN WRAP UP +16…" at bounding box center [76, 271] width 116 height 507
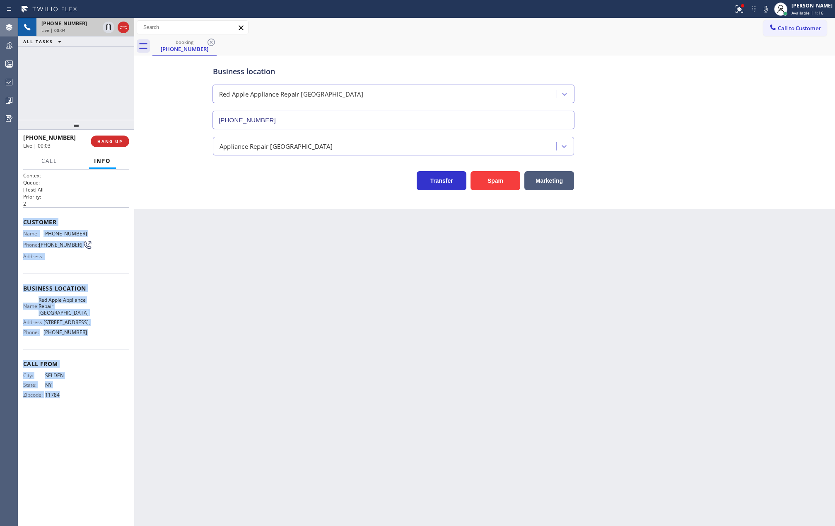
drag, startPoint x: 22, startPoint y: 221, endPoint x: 84, endPoint y: 403, distance: 191.9
click at [84, 403] on div "Context Queue: [Test] All Priority: 2 Customer Name: (631) 268-8753 Phone: (631…" at bounding box center [76, 347] width 116 height 357
copy div "Customer Name: (631) 268-8753 Phone: (631) 268-8753 Address: Business location …"
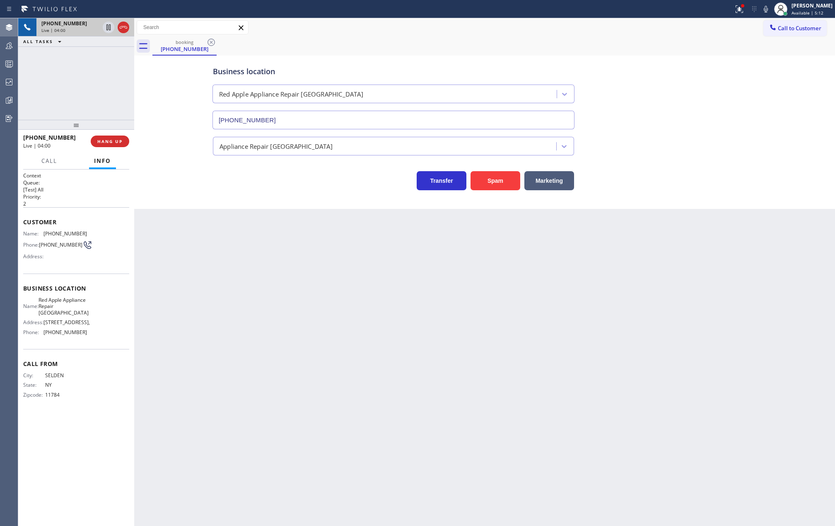
drag, startPoint x: 71, startPoint y: 123, endPoint x: 74, endPoint y: 68, distance: 55.1
click at [74, 68] on div "+16312688753 Live | 04:00 ALL TASKS ALL TASKS ACTIVE TASKS TASKS IN WRAP UP +16…" at bounding box center [76, 271] width 116 height 507
click at [744, 12] on icon at bounding box center [739, 9] width 10 height 10
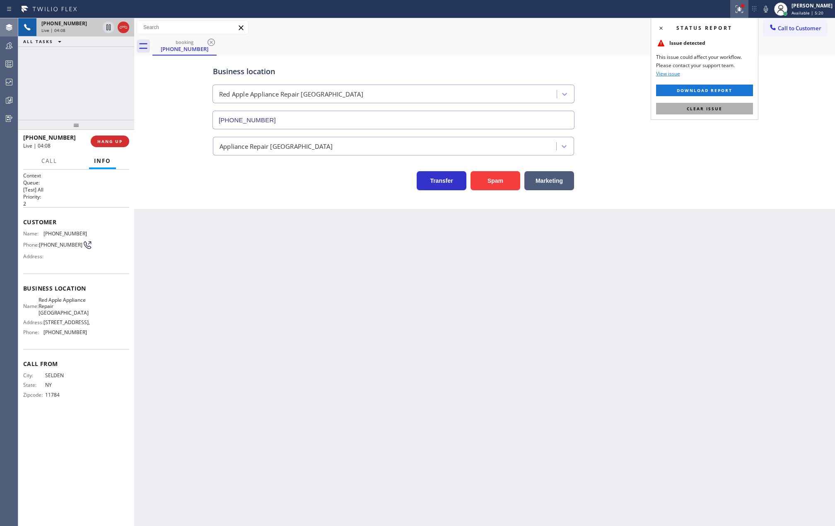
click at [717, 109] on span "Clear issue" at bounding box center [705, 109] width 36 height 6
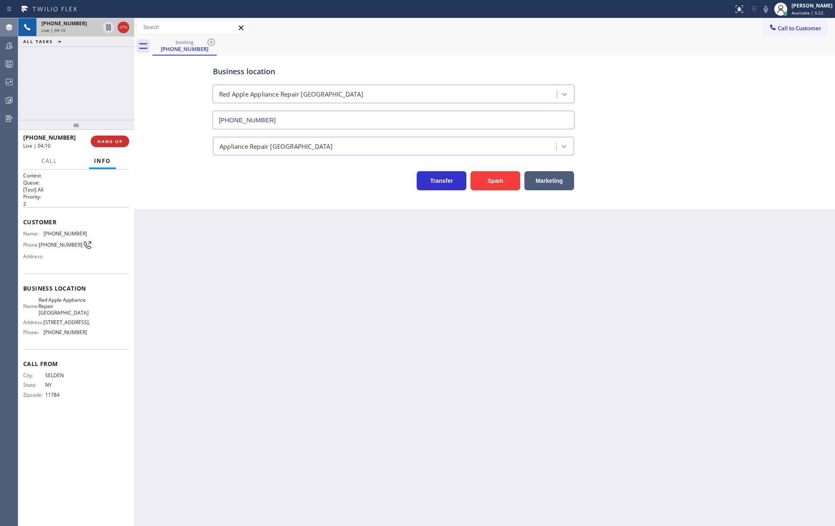
drag, startPoint x: 68, startPoint y: 123, endPoint x: 84, endPoint y: 85, distance: 40.7
click at [84, 85] on div "+16312688753 Live | 04:10 ALL TASKS ALL TASKS ACTIVE TASKS TASKS IN WRAP UP +16…" at bounding box center [76, 271] width 116 height 507
click at [799, 10] on div "Jovelle Tadle Available | 8:25" at bounding box center [812, 9] width 45 height 14
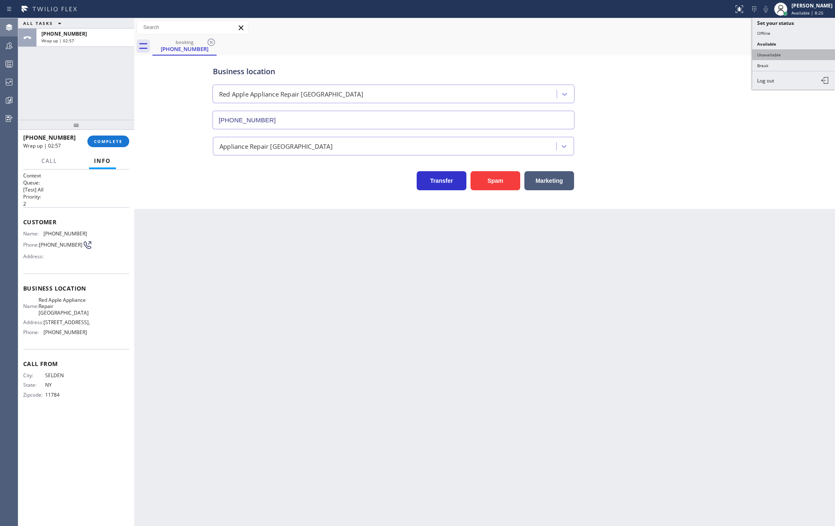
click at [791, 51] on button "Unavailable" at bounding box center [793, 54] width 83 height 11
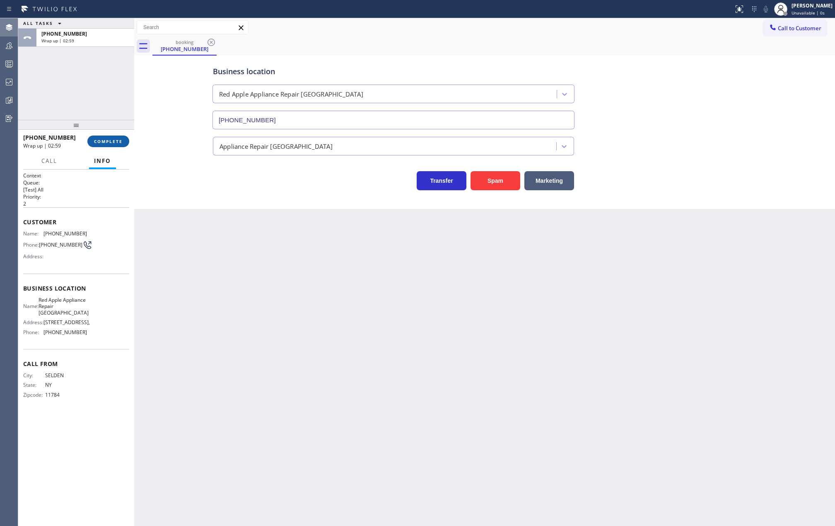
click at [109, 136] on button "COMPLETE" at bounding box center [108, 141] width 42 height 12
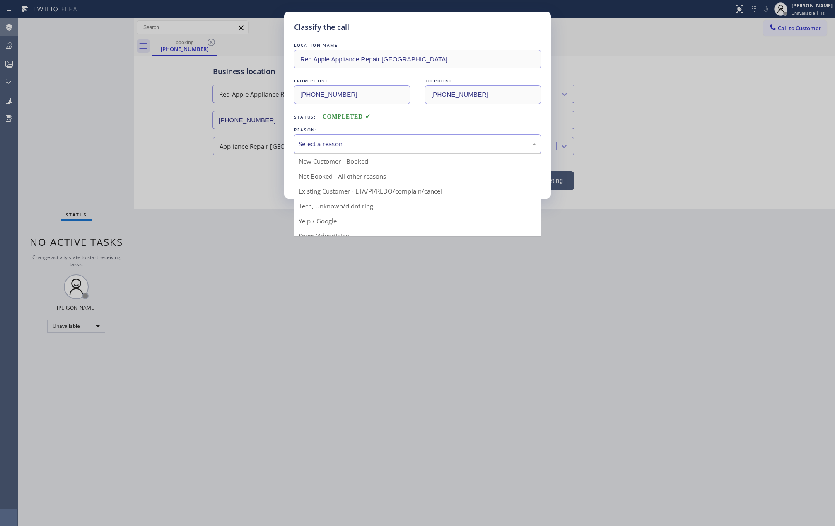
click at [379, 146] on div "Select a reason" at bounding box center [418, 144] width 238 height 10
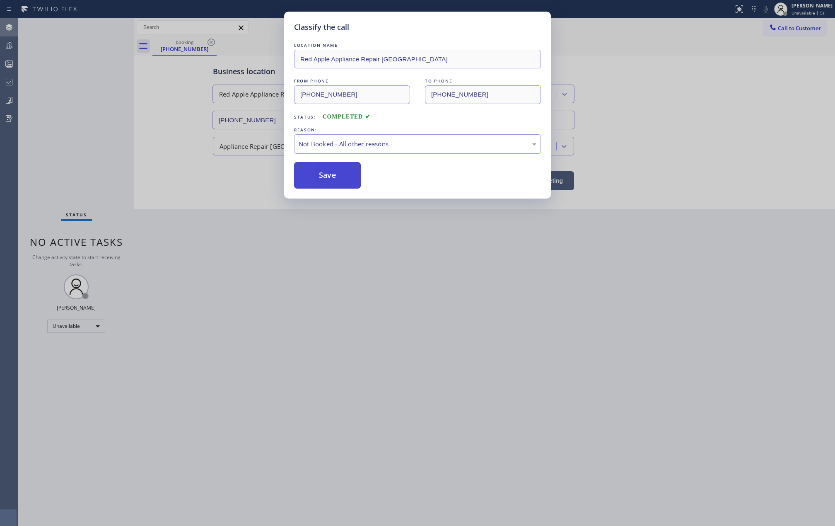
click at [337, 178] on button "Save" at bounding box center [327, 175] width 67 height 27
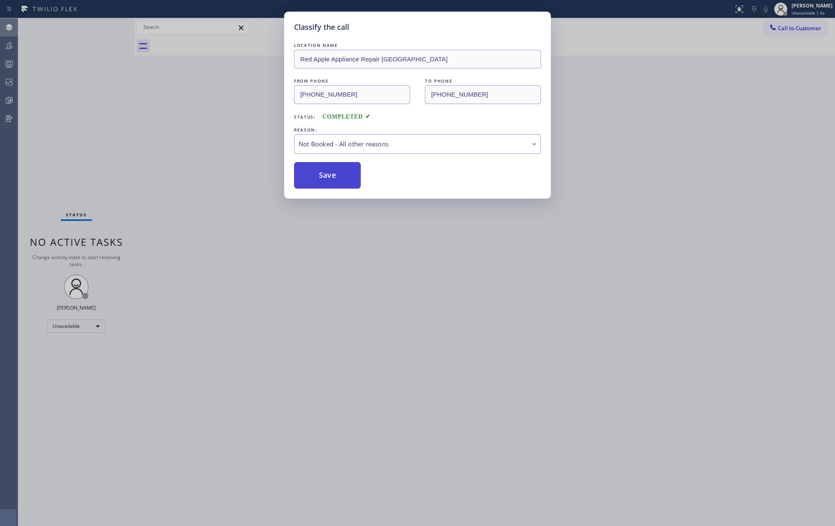
click at [337, 178] on button "Save" at bounding box center [327, 175] width 67 height 27
click at [84, 133] on div "Classify the call LOCATION NAME Red Apple Appliance Repair Long Island FROM PHO…" at bounding box center [417, 263] width 835 height 526
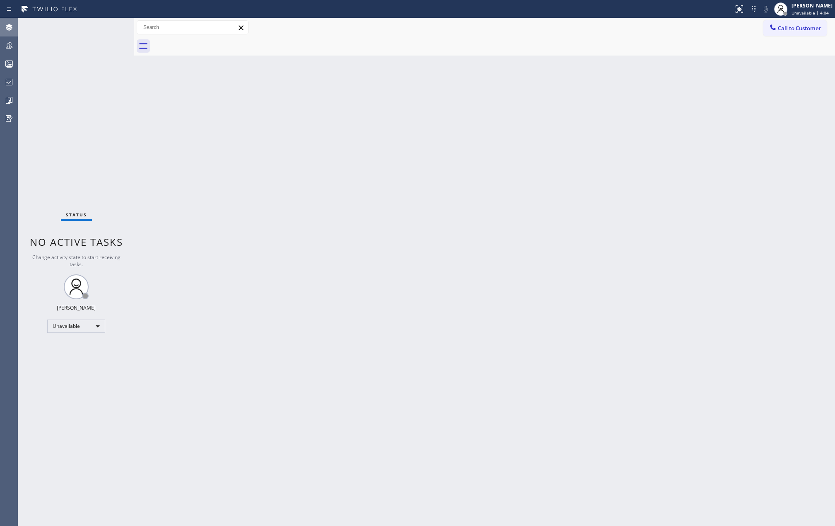
click at [7, 45] on icon at bounding box center [9, 46] width 10 height 10
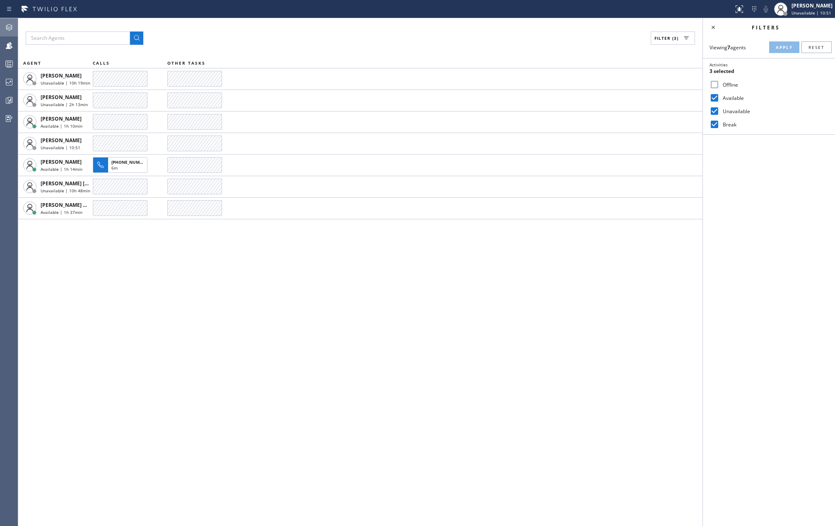
click at [193, 300] on div "Filter (3) AGENT CALLS OTHER TASKS Ann Bernadeth Mesina Unavailable | 10h 19min…" at bounding box center [360, 271] width 684 height 507
click at [390, 307] on div "Filter (3) AGENT CALLS OTHER TASKS Ann Bernadeth Mesina Unavailable | 10h 20min…" at bounding box center [360, 271] width 684 height 507
click at [432, 525] on div "Filter (3) AGENT CALLS OTHER TASKS Ann Bernadeth Mesina Unavailable | 10h 25min…" at bounding box center [360, 271] width 684 height 507
click at [187, 336] on div "Filter (3) AGENT CALLS OTHER TASKS Ann Bernadeth Mesina Unavailable | 10h 26min…" at bounding box center [360, 271] width 684 height 507
click at [287, 253] on div "Filter (3) AGENT CALLS OTHER TASKS Ann Bernadeth Mesina Unavailable | 10h 30min…" at bounding box center [360, 271] width 684 height 507
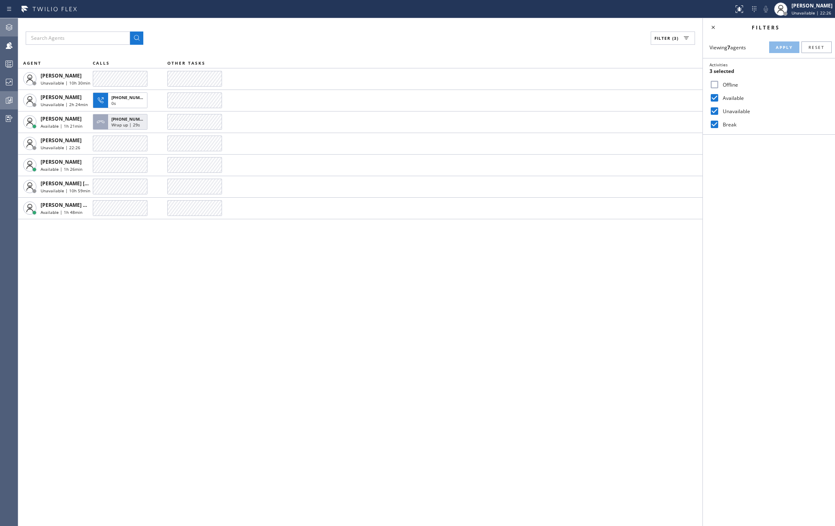
click at [7, 99] on icon at bounding box center [9, 100] width 10 height 10
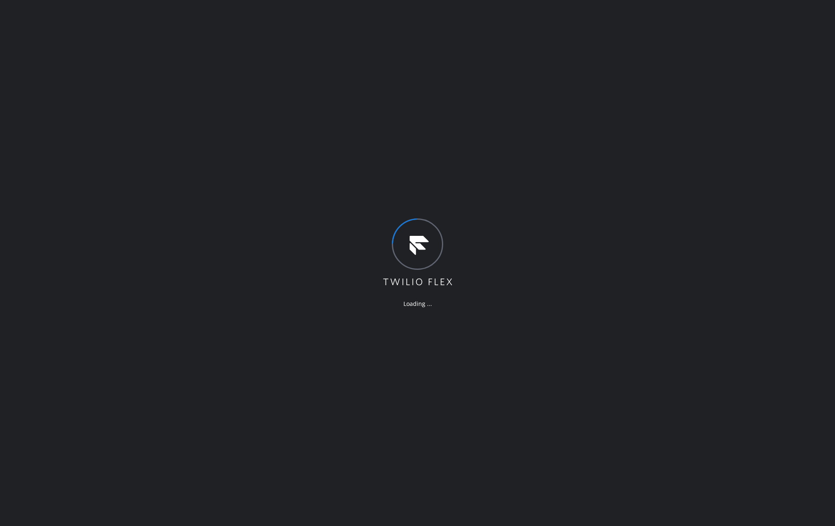
drag, startPoint x: 504, startPoint y: 155, endPoint x: 500, endPoint y: 104, distance: 51.5
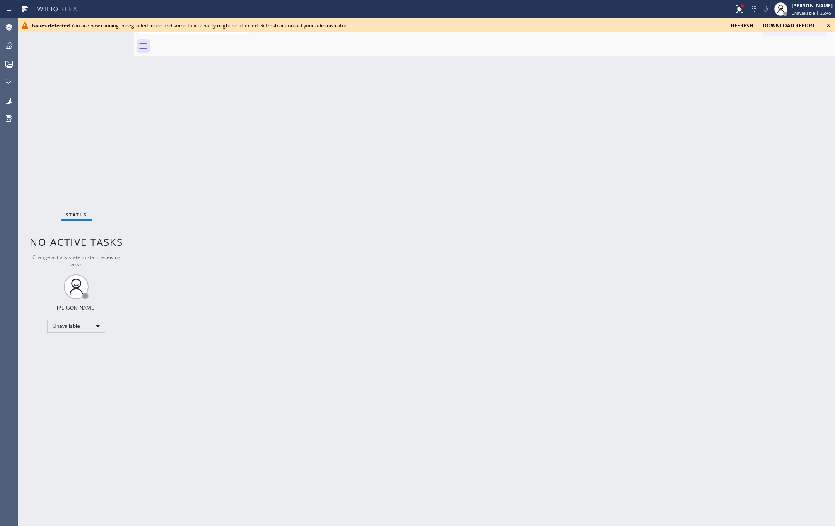
click at [827, 24] on icon at bounding box center [828, 25] width 3 height 3
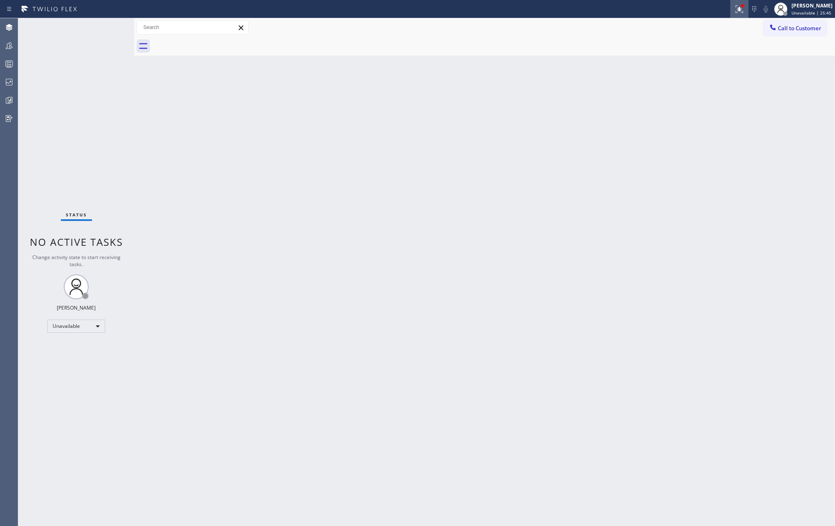
click at [736, 9] on div at bounding box center [739, 9] width 18 height 10
click at [700, 117] on span "Clear issues" at bounding box center [697, 117] width 39 height 6
click at [10, 67] on icon at bounding box center [9, 64] width 10 height 10
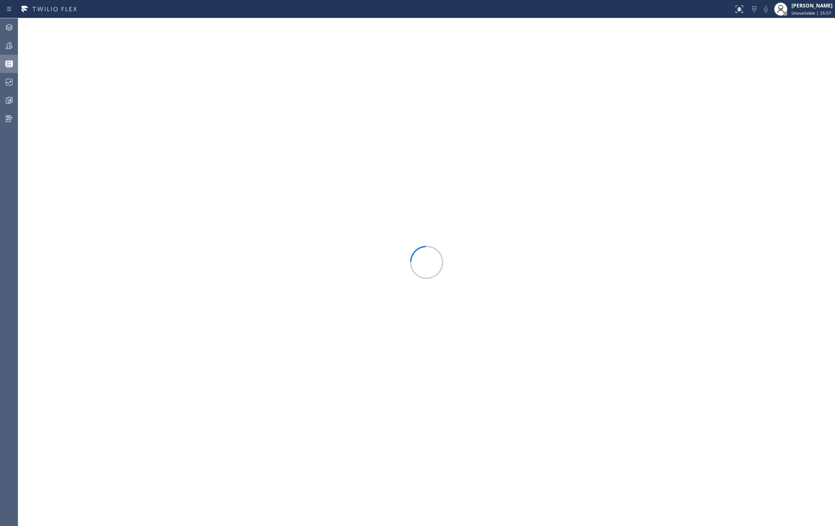
click at [12, 65] on icon at bounding box center [8, 63] width 7 height 6
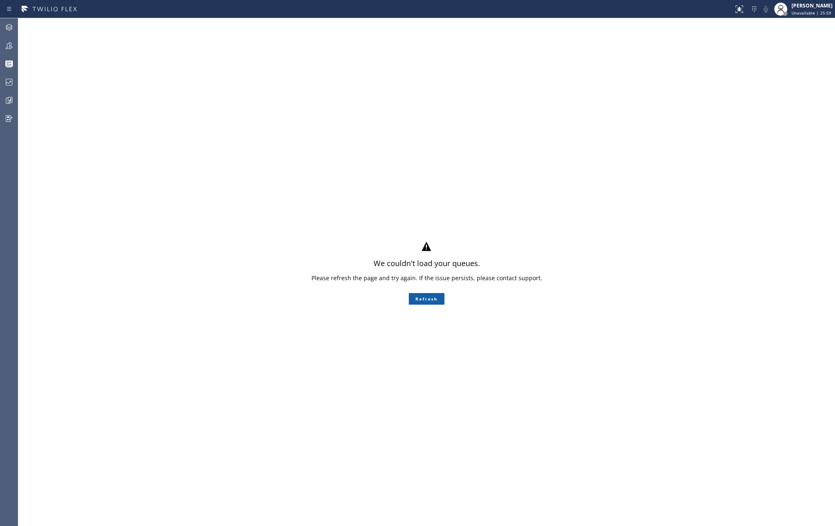
click at [421, 299] on button "Refresh" at bounding box center [427, 299] width 36 height 12
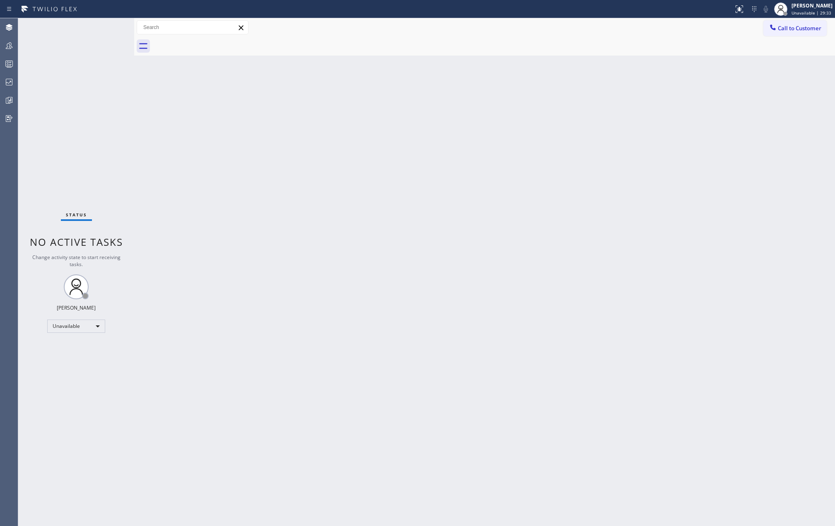
click at [327, 232] on div "Back to Dashboard Change Sender ID Customers Technicians Select a contact Outbo…" at bounding box center [484, 271] width 701 height 507
click at [7, 43] on icon at bounding box center [9, 46] width 10 height 10
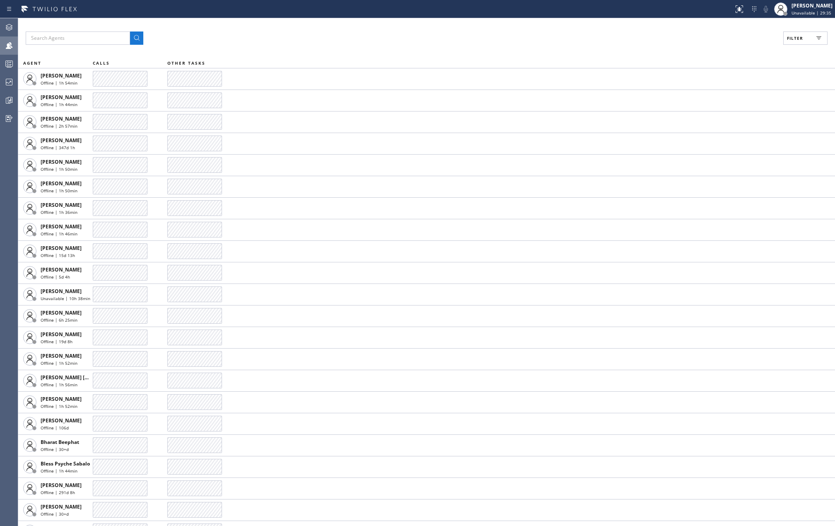
click at [788, 40] on span "Filter" at bounding box center [795, 38] width 16 height 6
click at [731, 97] on label "Available" at bounding box center [773, 97] width 109 height 7
click at [719, 97] on input "Available" at bounding box center [715, 98] width 10 height 10
checkbox input "true"
click at [731, 111] on label "Unavailable" at bounding box center [773, 111] width 109 height 7
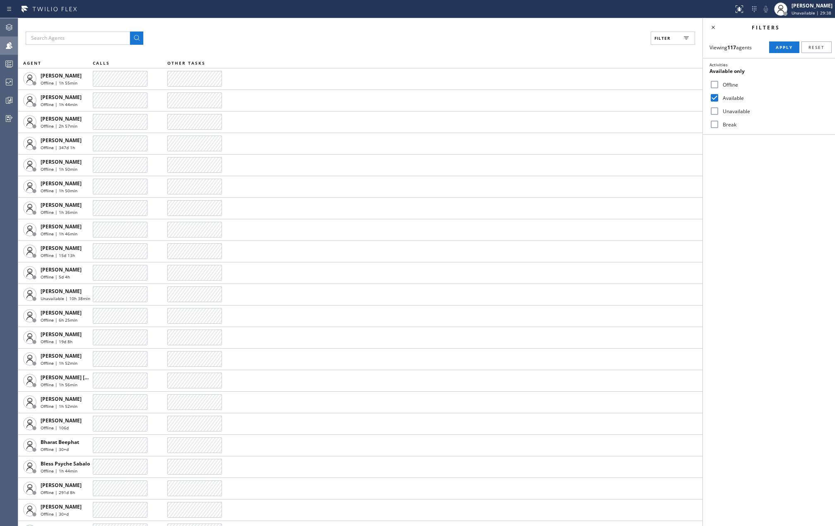
click at [719, 111] on input "Unavailable" at bounding box center [715, 111] width 10 height 10
checkbox input "true"
click at [780, 46] on span "Apply" at bounding box center [784, 47] width 17 height 6
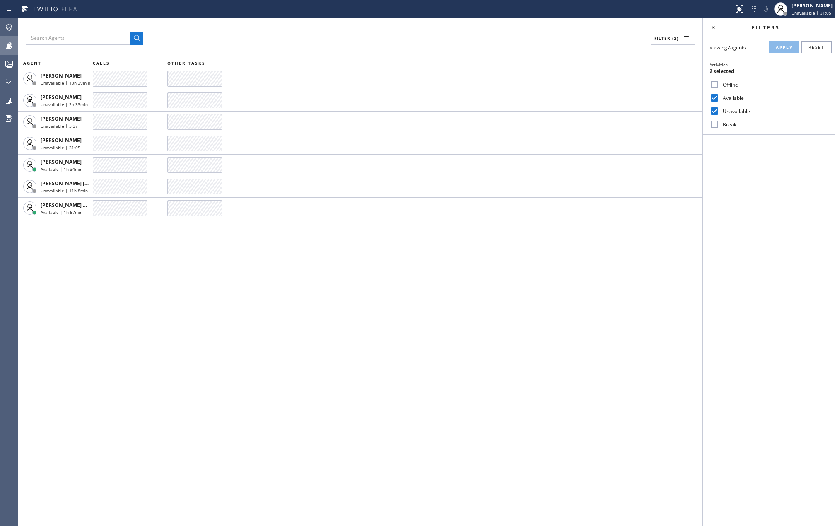
click at [469, 280] on div "Filter (2) AGENT CALLS OTHER TASKS [PERSON_NAME] Unavailable | 10h 39min [PERSO…" at bounding box center [360, 271] width 684 height 507
click at [367, 335] on div "Filter (2) AGENT CALLS OTHER TASKS [PERSON_NAME] Unavailable | 10h 40min [PERSO…" at bounding box center [360, 271] width 684 height 507
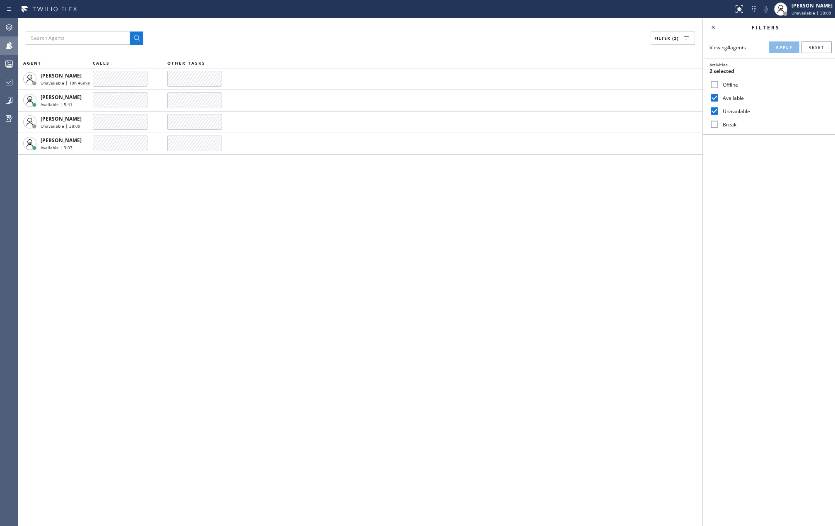
click at [342, 239] on div "Filter (2) AGENT CALLS OTHER TASKS [PERSON_NAME] Unavailable | 10h 46min [PERSO…" at bounding box center [360, 271] width 684 height 507
click at [813, 10] on span "Unavailable | 41:28" at bounding box center [812, 13] width 40 height 6
click at [767, 33] on button "Offline" at bounding box center [793, 33] width 83 height 11
click at [713, 30] on icon at bounding box center [713, 27] width 10 height 10
click at [610, 24] on div "Filter (2) AGENT CALLS OTHER TASKS [PERSON_NAME] Unavailable | 10h 53min [PERSO…" at bounding box center [426, 271] width 817 height 507
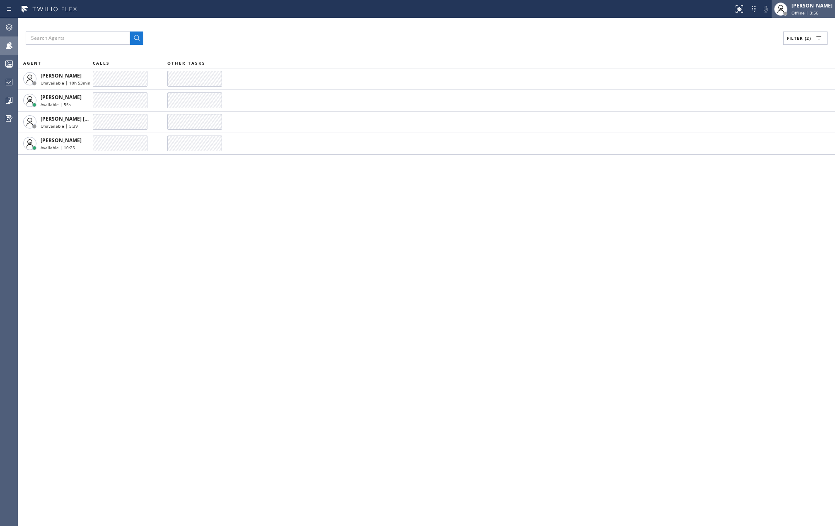
click at [802, 5] on div "[PERSON_NAME]" at bounding box center [812, 5] width 41 height 7
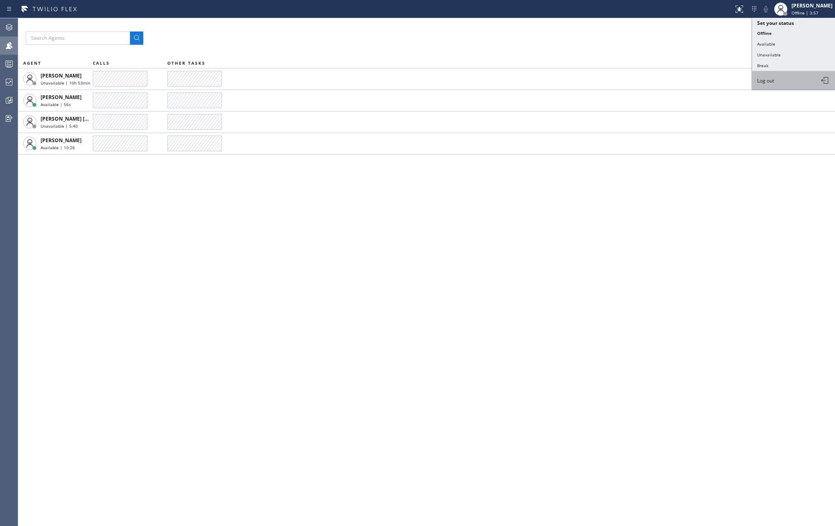
click at [758, 78] on span "Log out" at bounding box center [765, 80] width 17 height 7
